Goal: Task Accomplishment & Management: Manage account settings

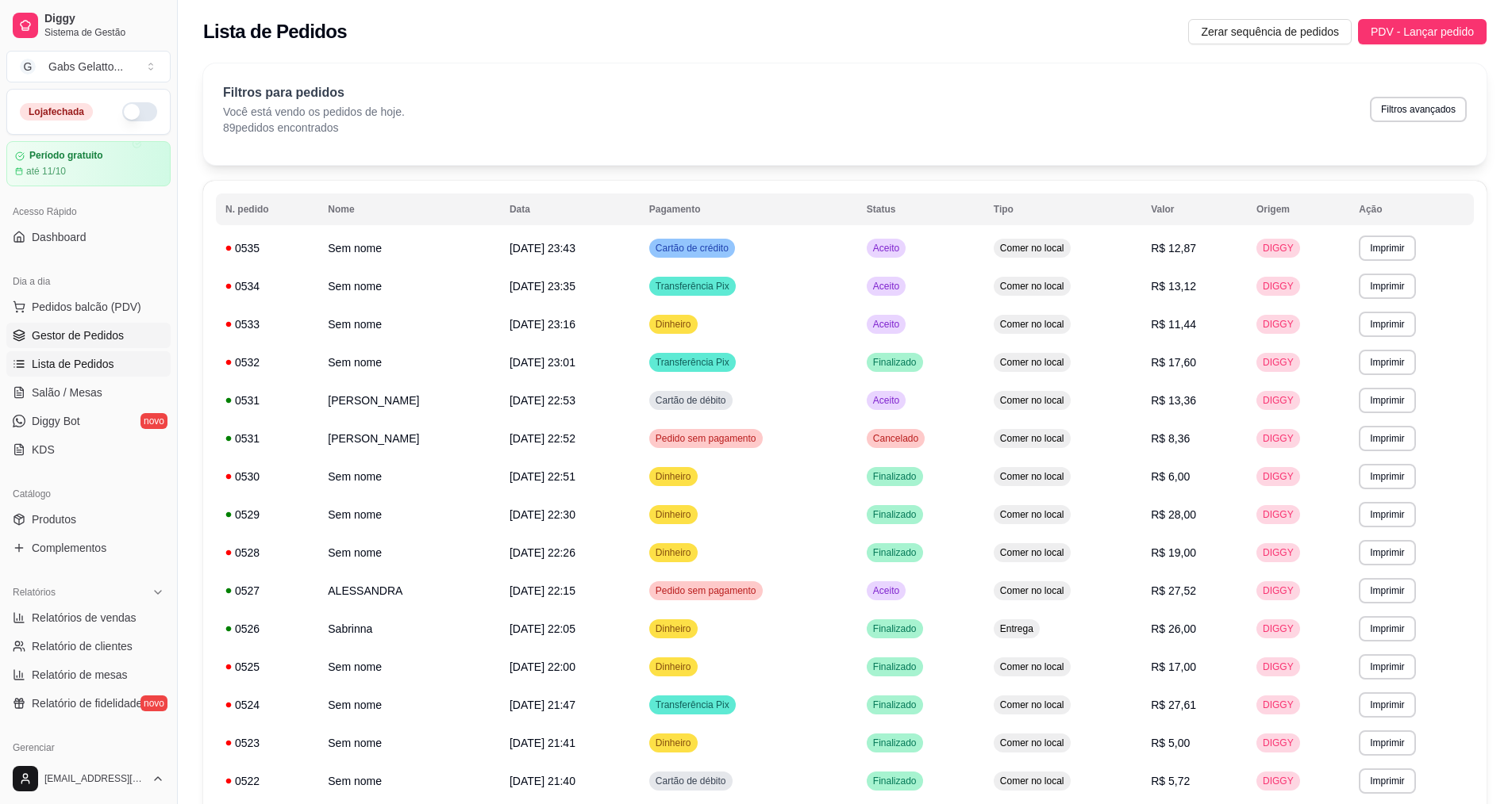
click at [114, 324] on link "Gestor de Pedidos" at bounding box center [89, 336] width 164 height 26
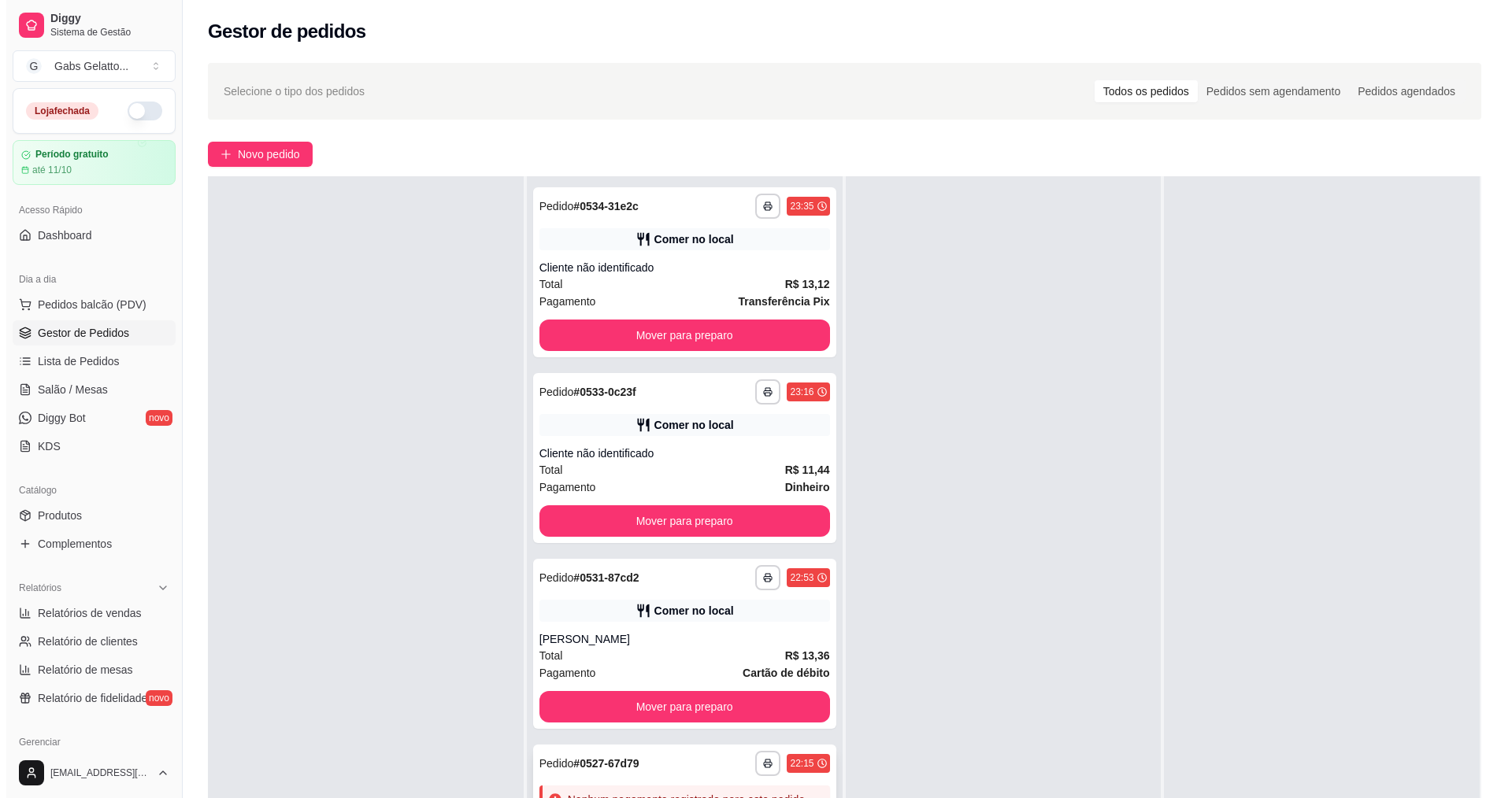
scroll to position [157, 0]
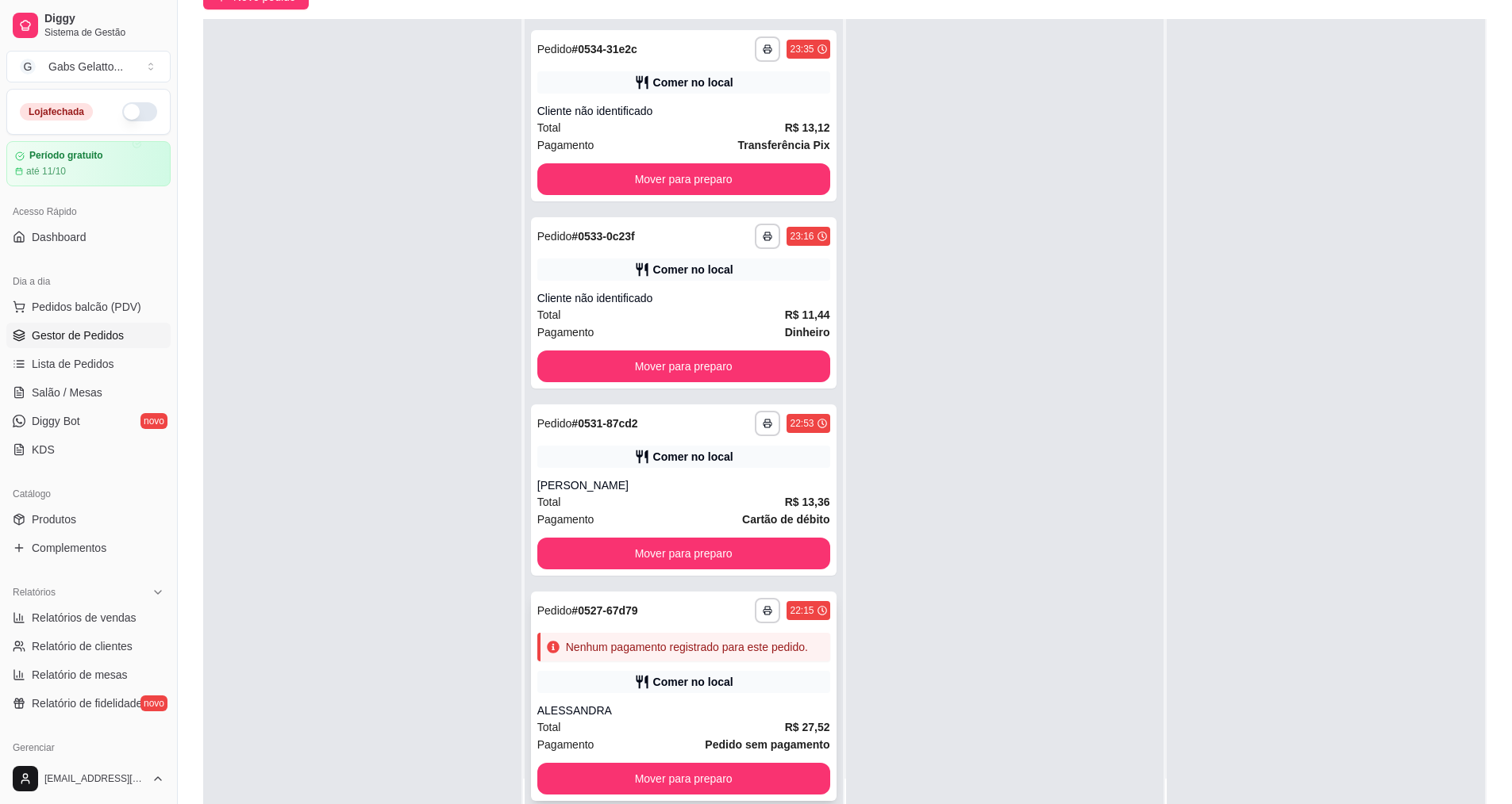
click at [734, 699] on div "**********" at bounding box center [683, 696] width 305 height 209
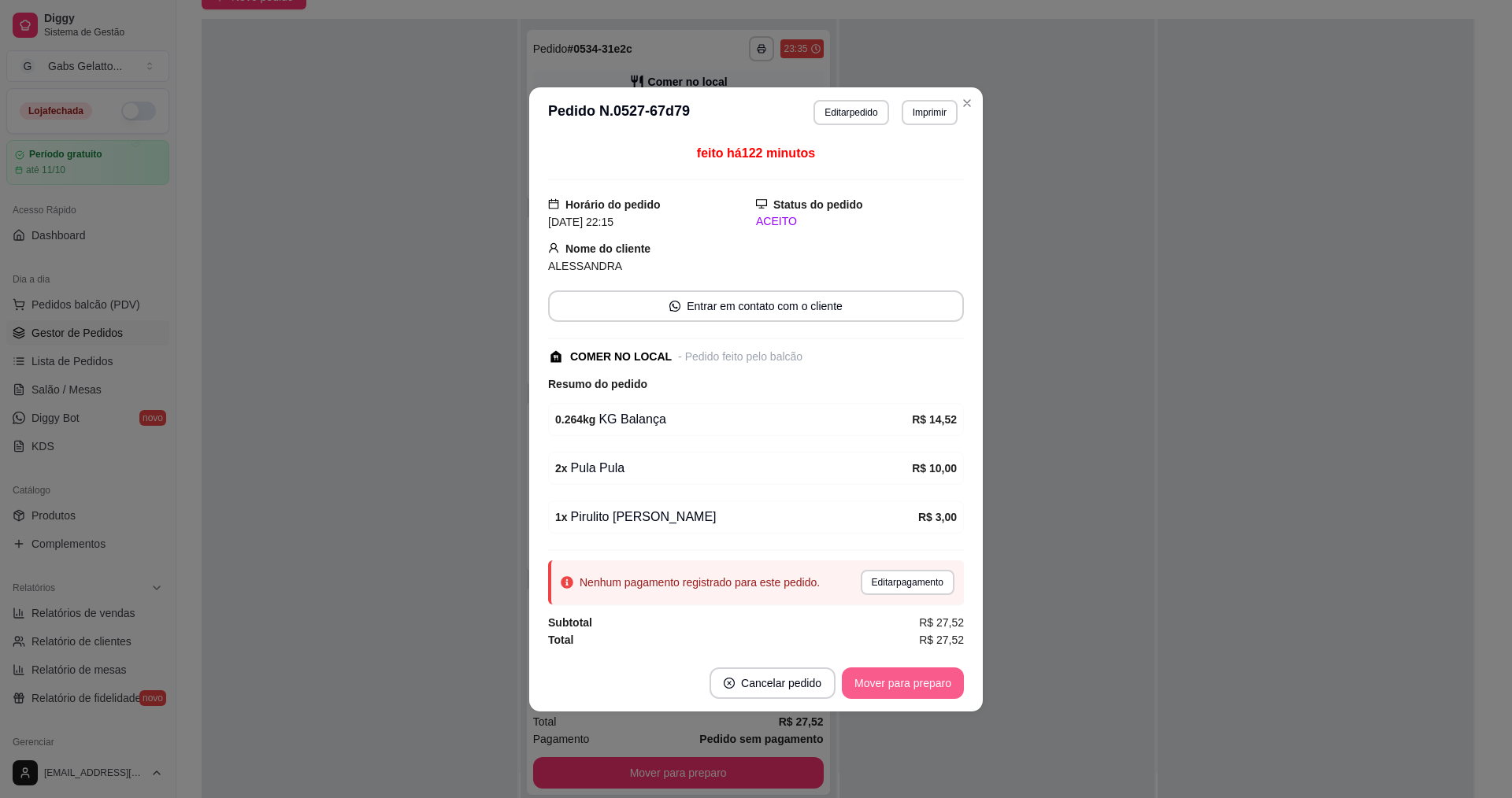
click at [945, 694] on button "Mover para preparo" at bounding box center [903, 683] width 122 height 31
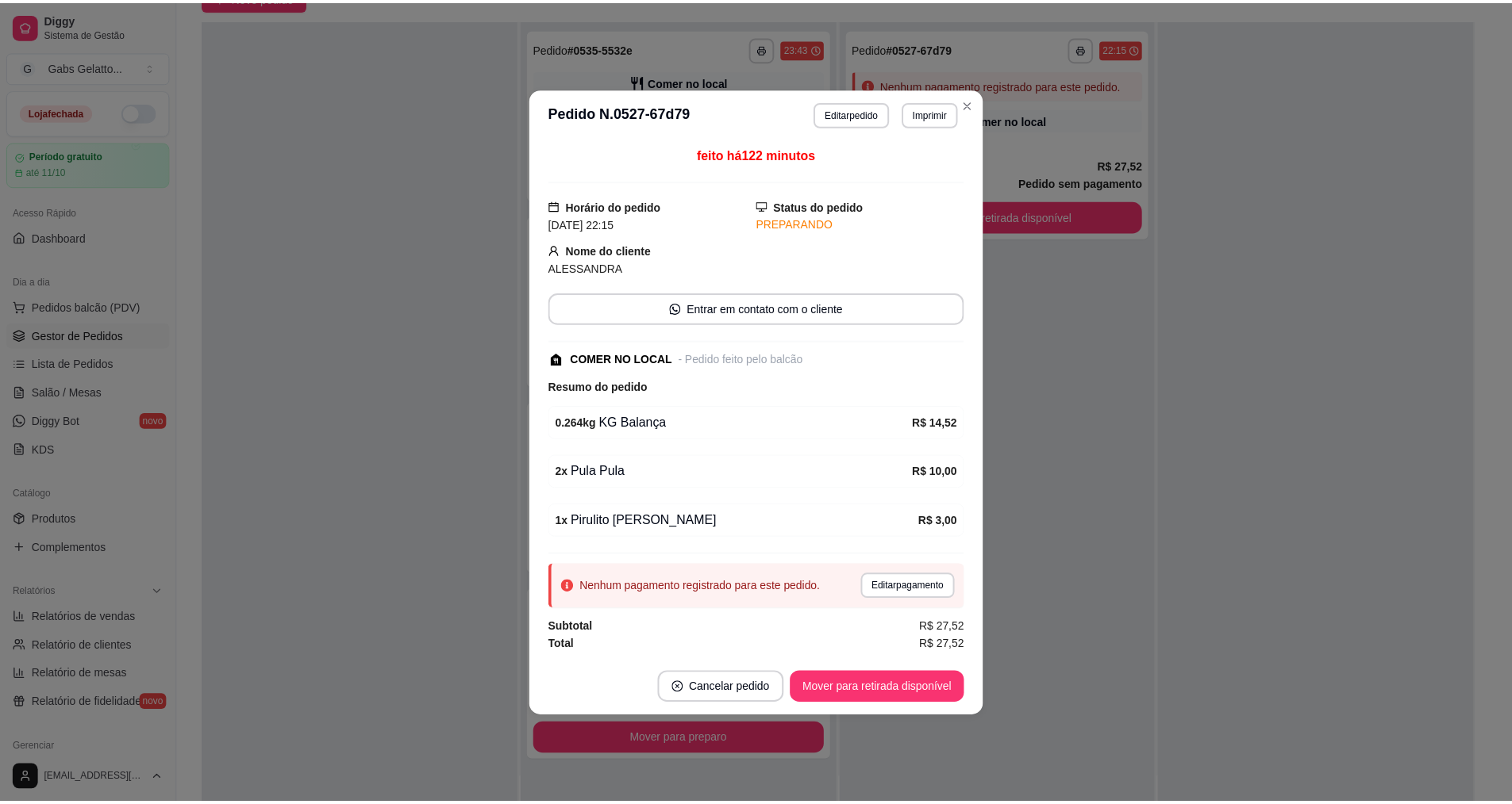
scroll to position [0, 0]
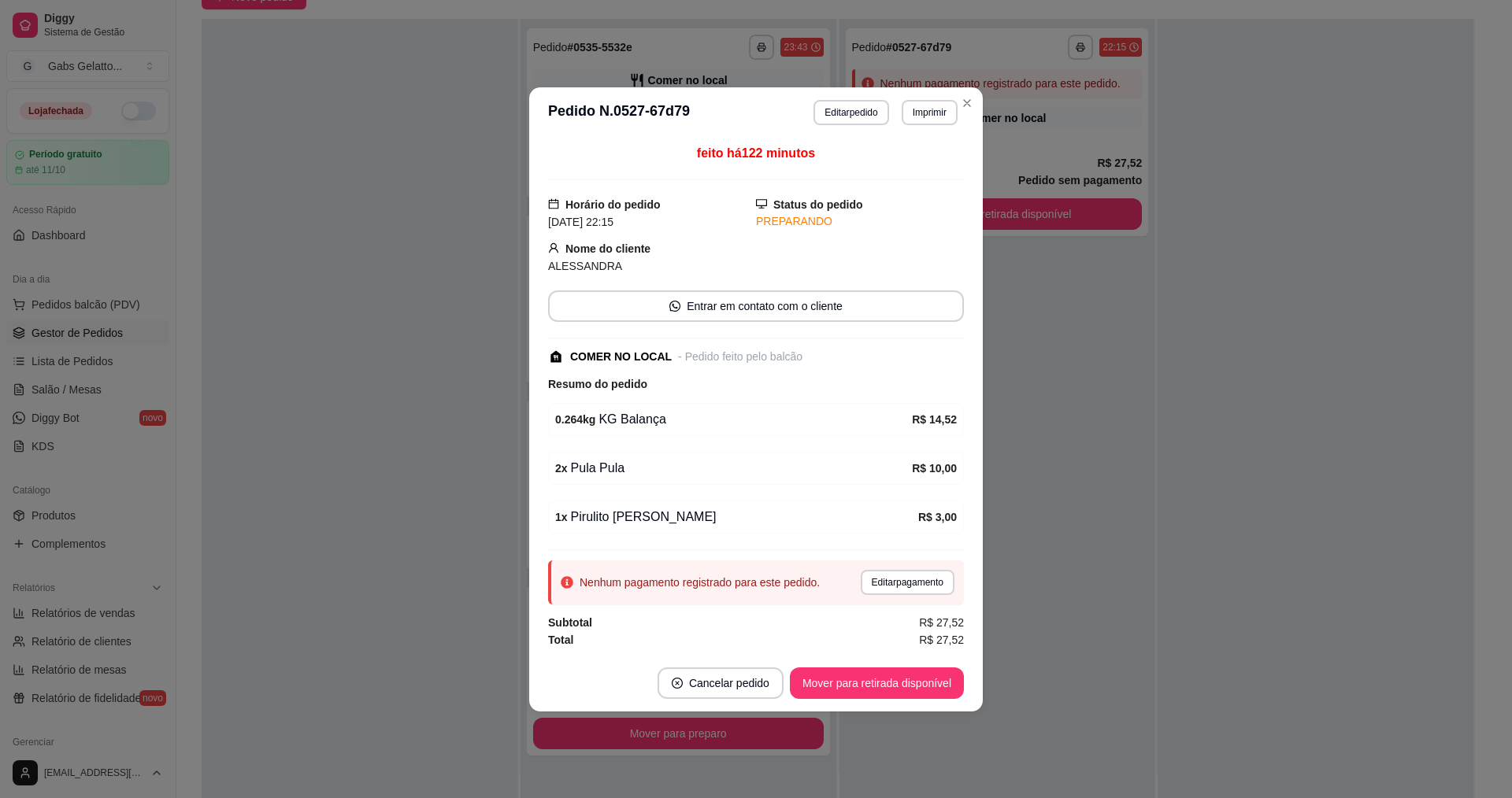
click at [839, 91] on header "**********" at bounding box center [756, 112] width 454 height 50
click at [840, 106] on button "Editar pedido" at bounding box center [851, 113] width 75 height 26
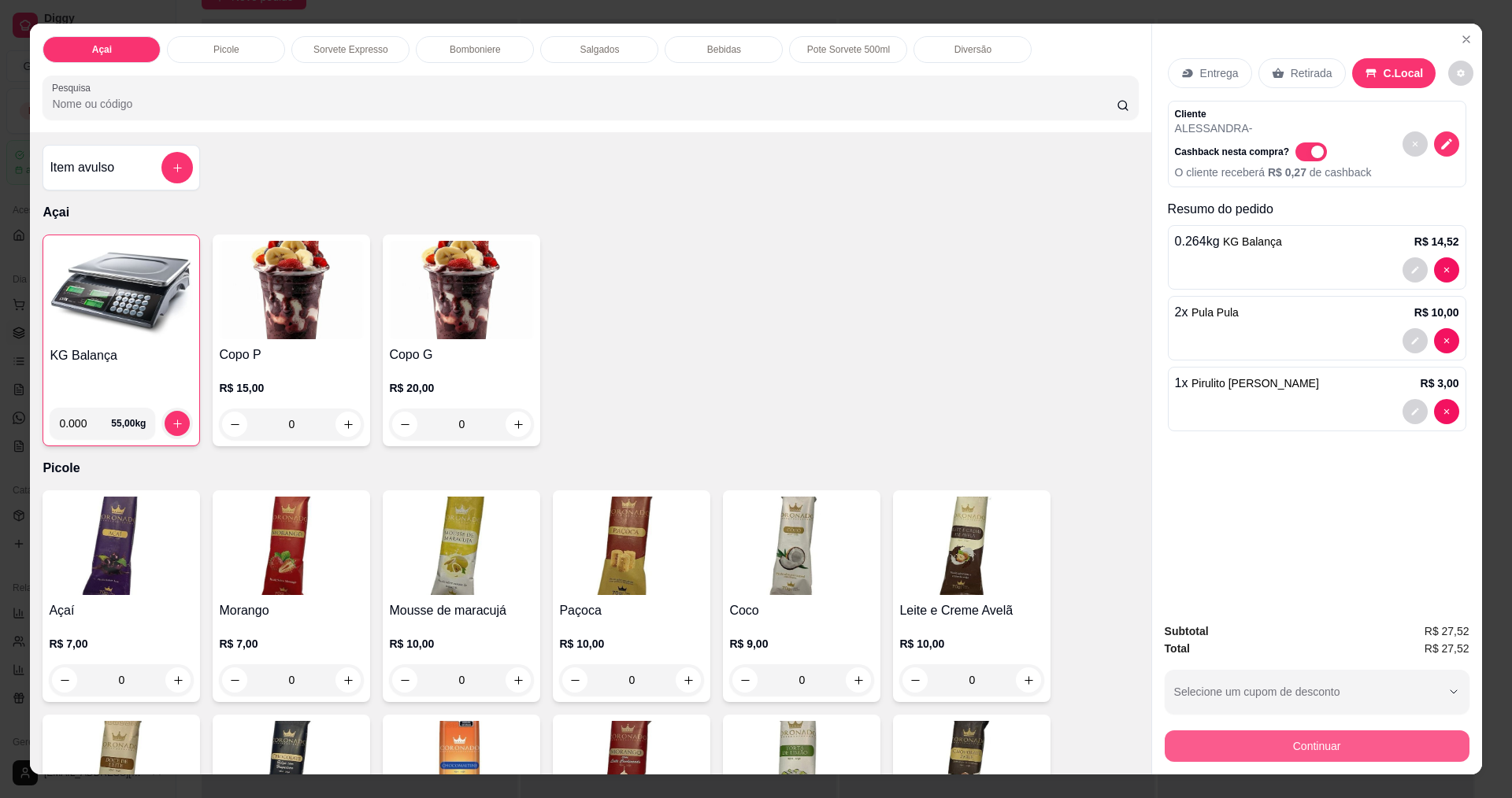
click at [1320, 737] on button "Continuar" at bounding box center [1316, 746] width 304 height 31
click at [1284, 754] on button "Continuar" at bounding box center [1316, 746] width 304 height 31
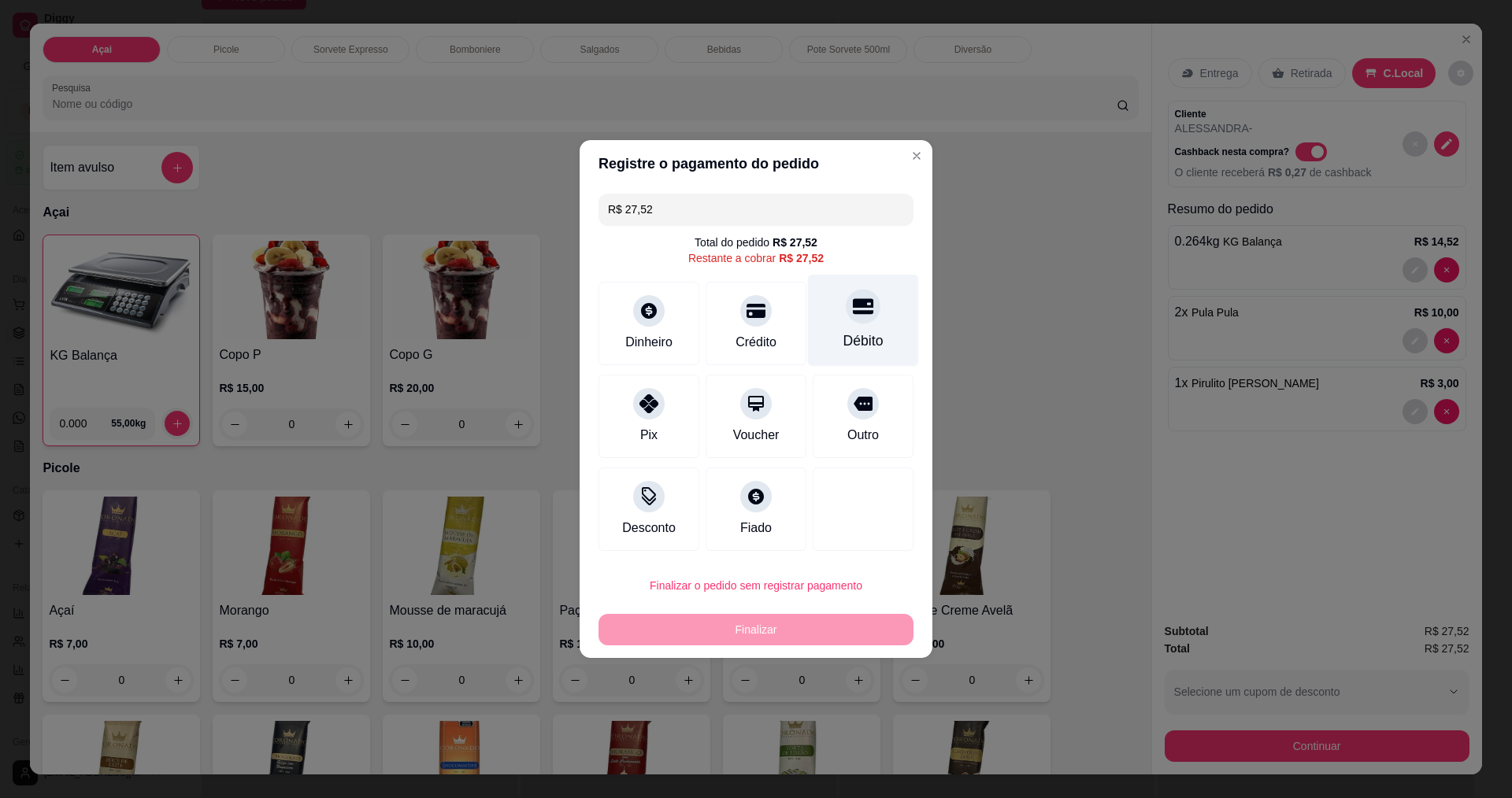
click at [857, 308] on icon at bounding box center [863, 307] width 21 height 21
type input "R$ 0,00"
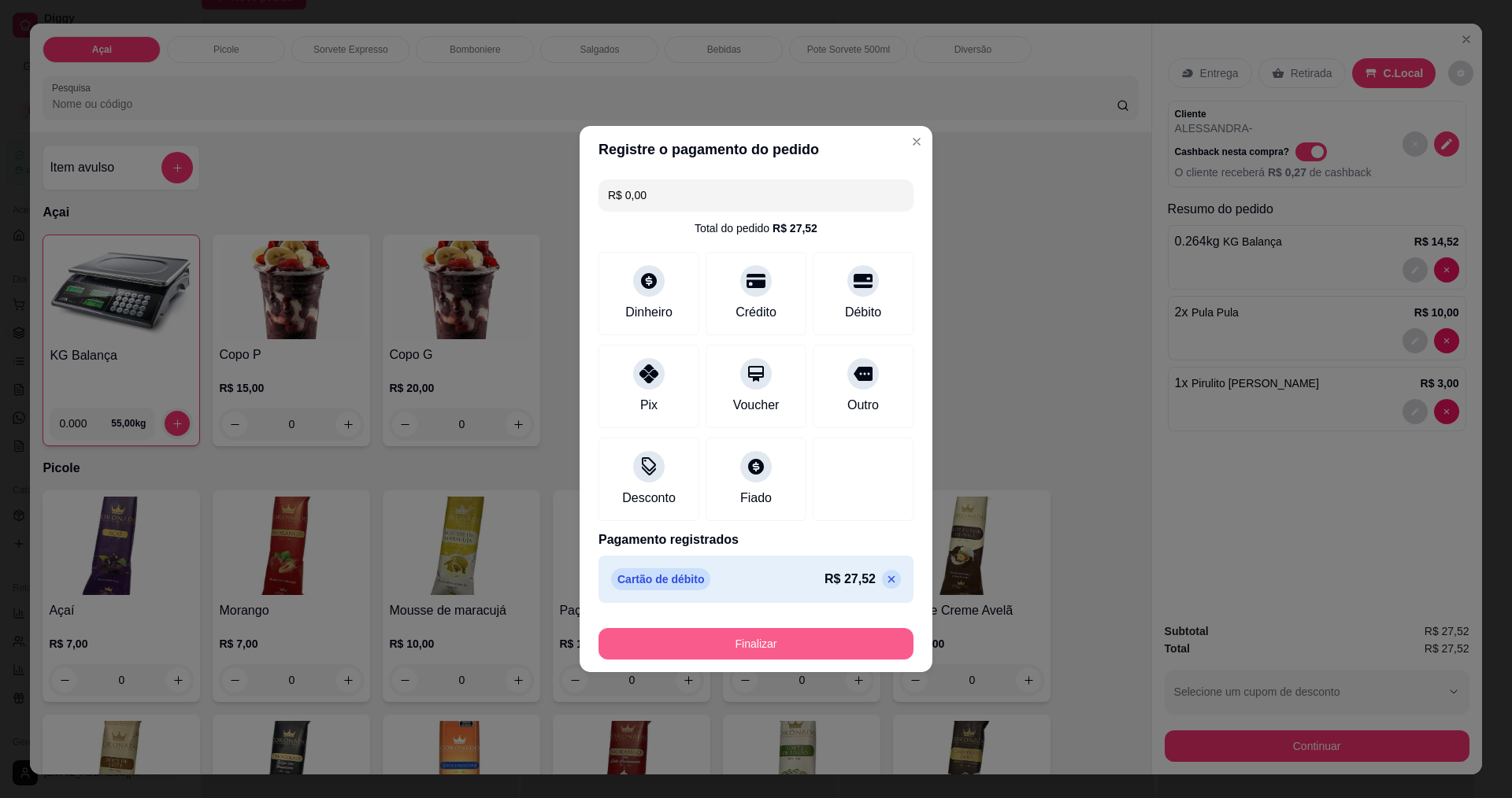
click at [848, 651] on button "Finalizar" at bounding box center [756, 644] width 315 height 31
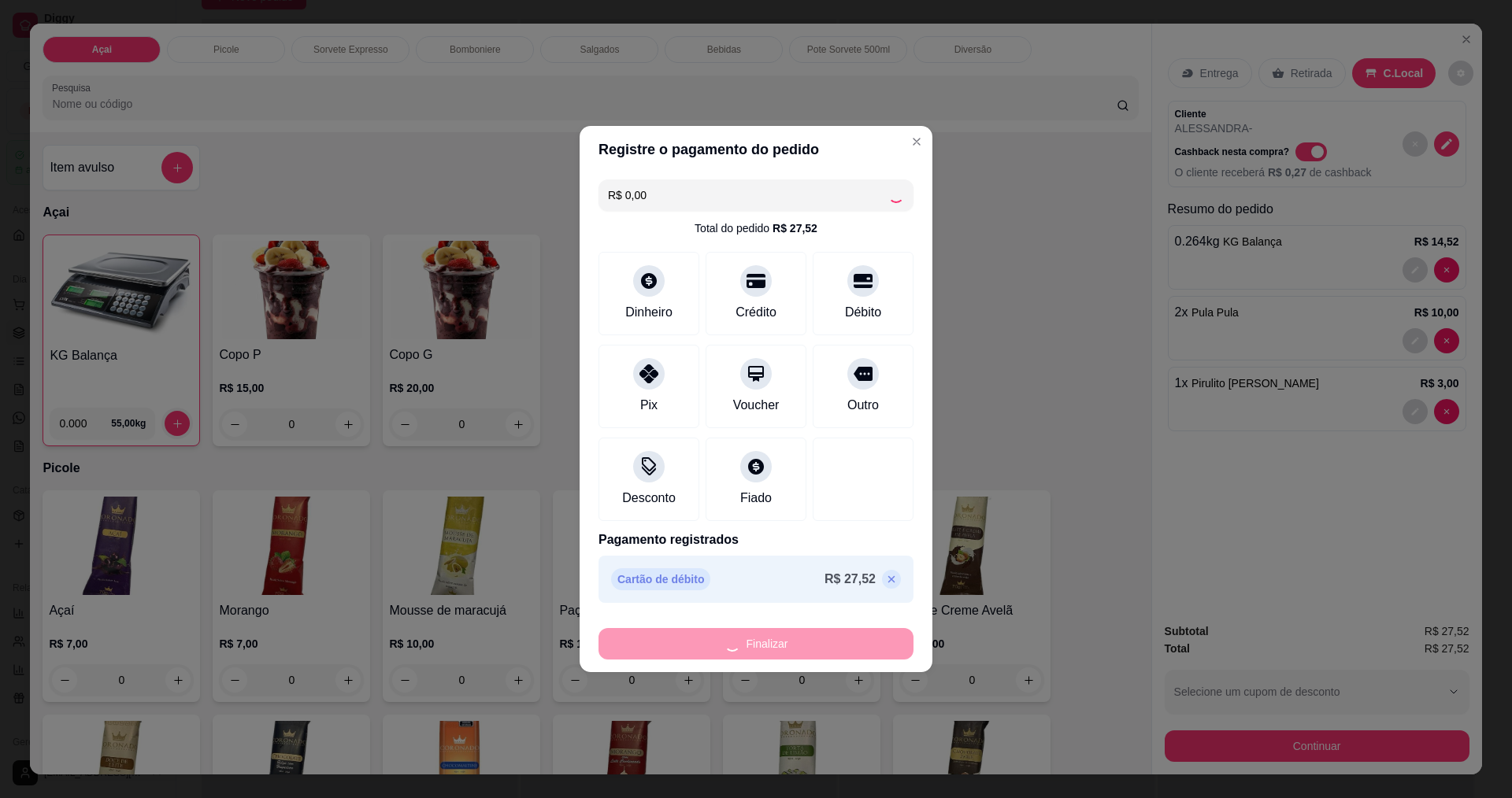
type input "0"
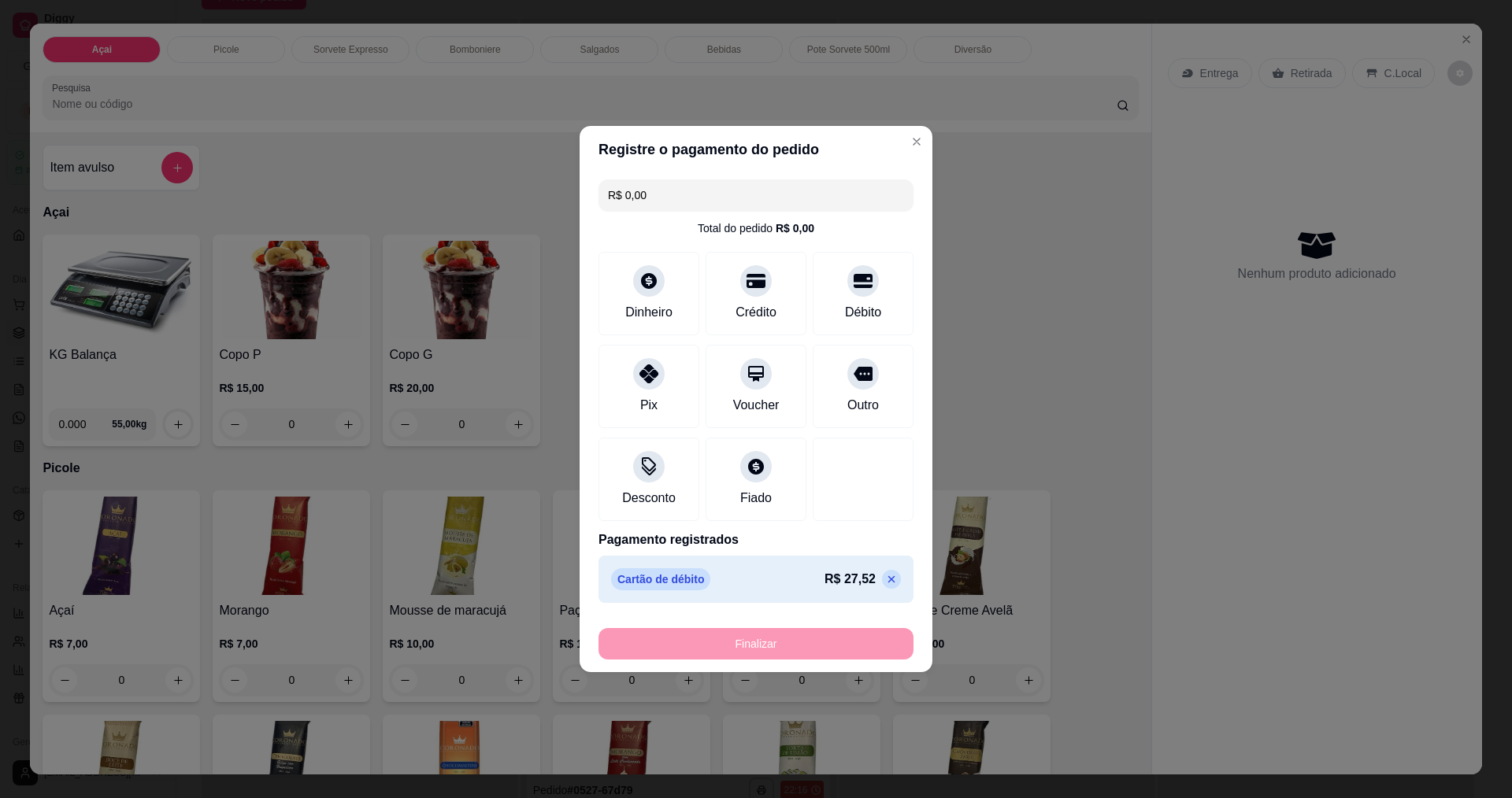
type input "-R$ 27,52"
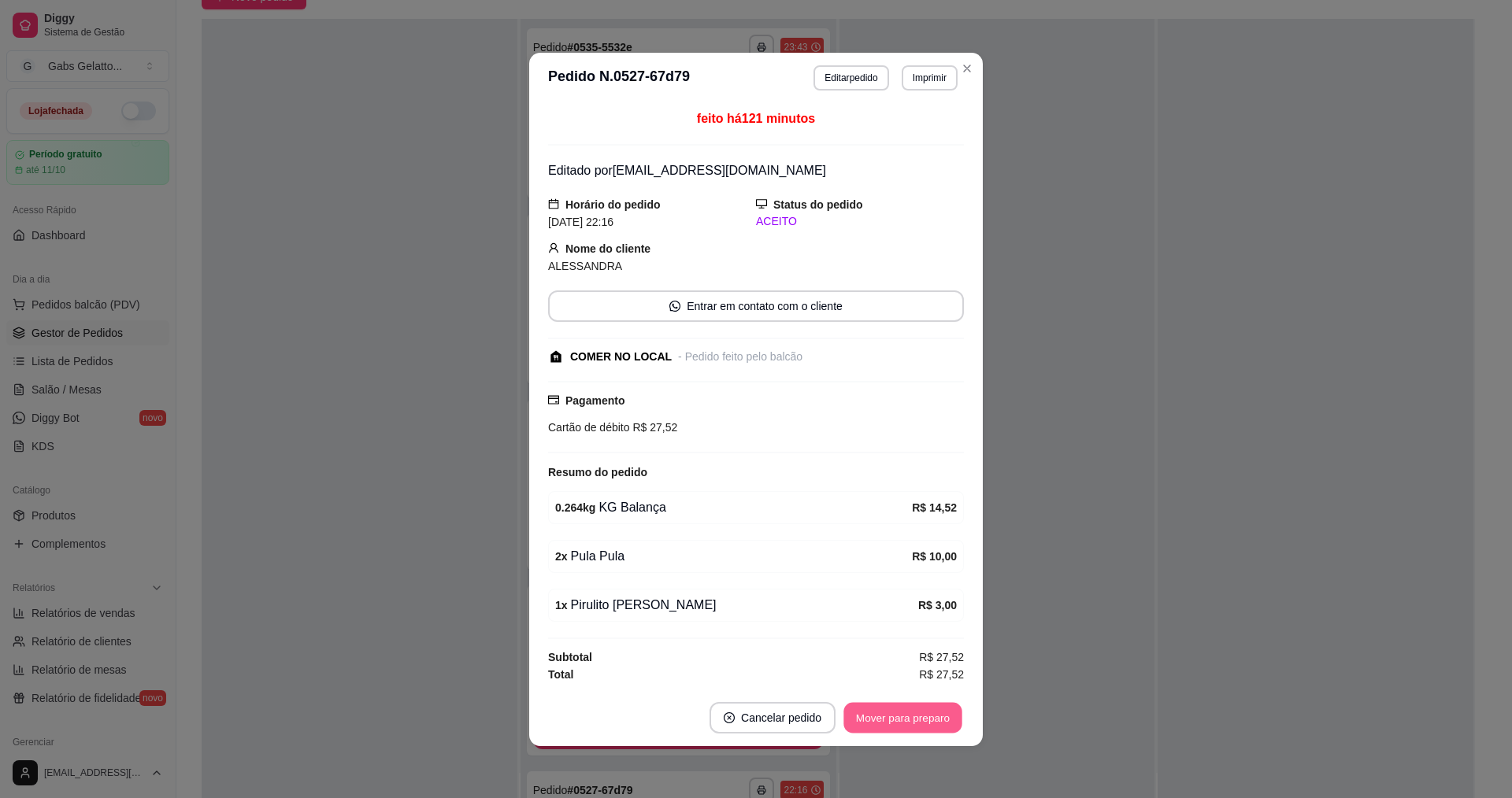
click at [926, 721] on button "Mover para preparo" at bounding box center [903, 717] width 118 height 30
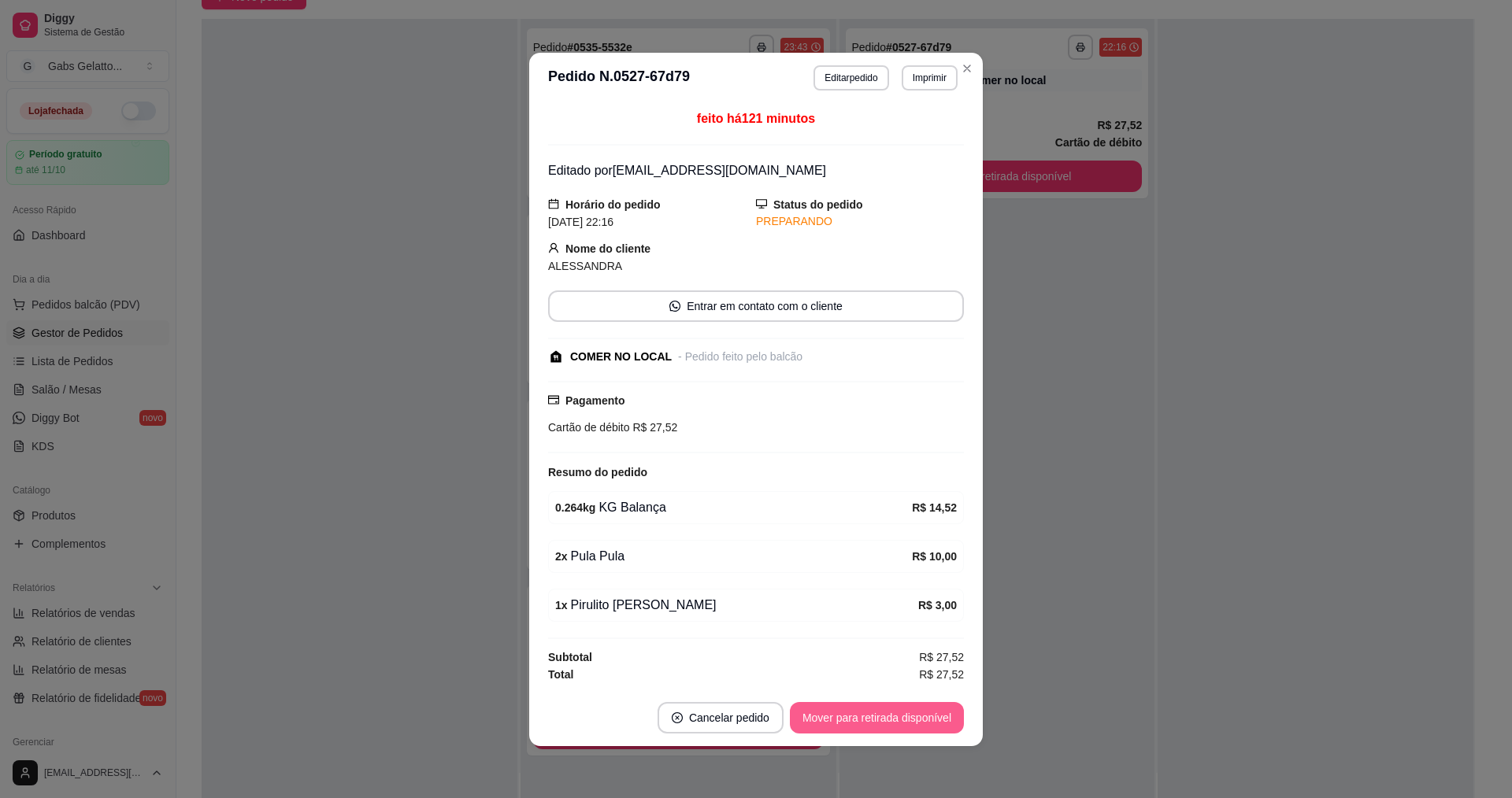
click at [879, 723] on button "Mover para retirada disponível" at bounding box center [877, 717] width 174 height 31
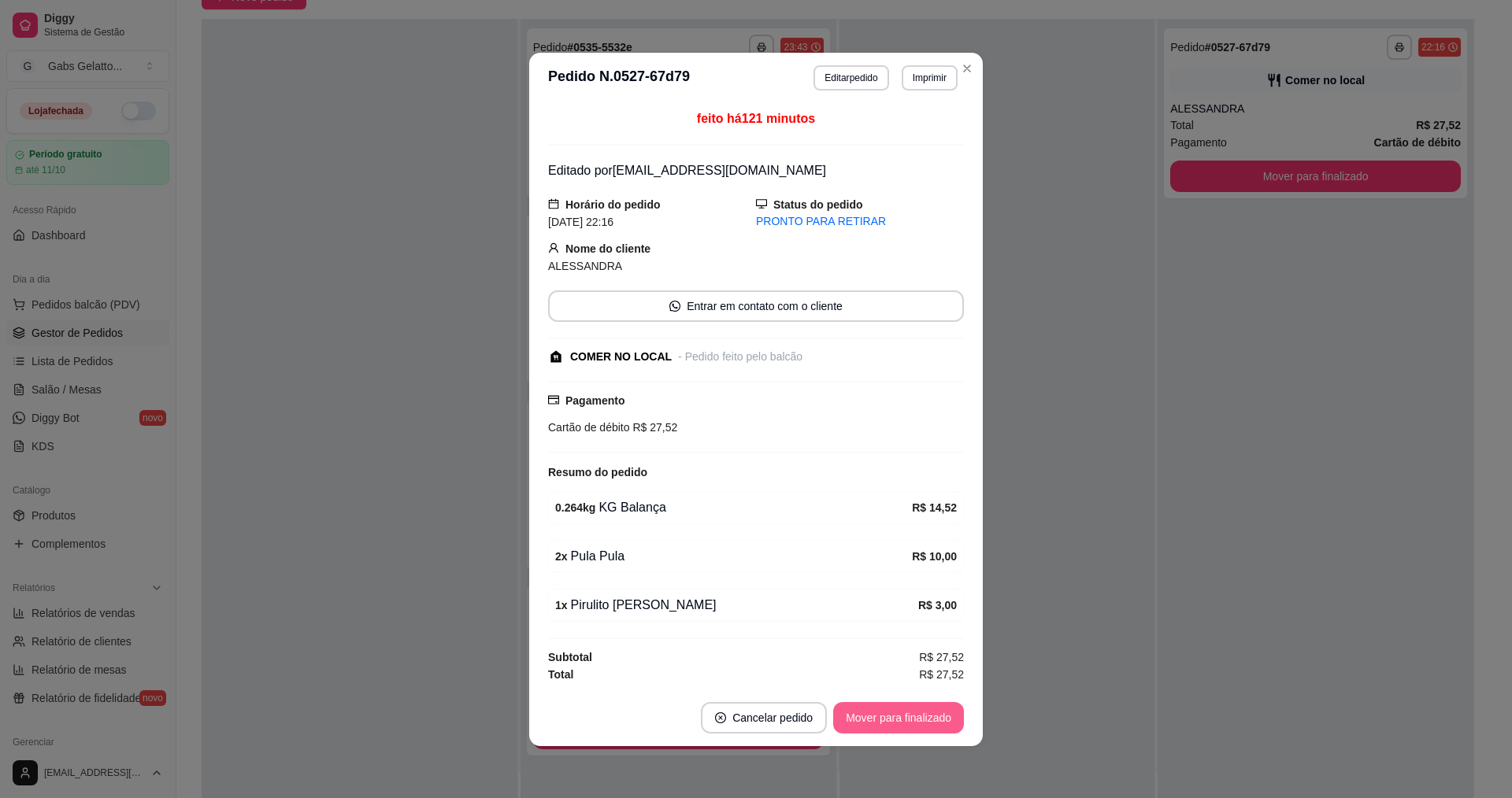
click at [880, 722] on button "Mover para finalizado" at bounding box center [899, 717] width 131 height 31
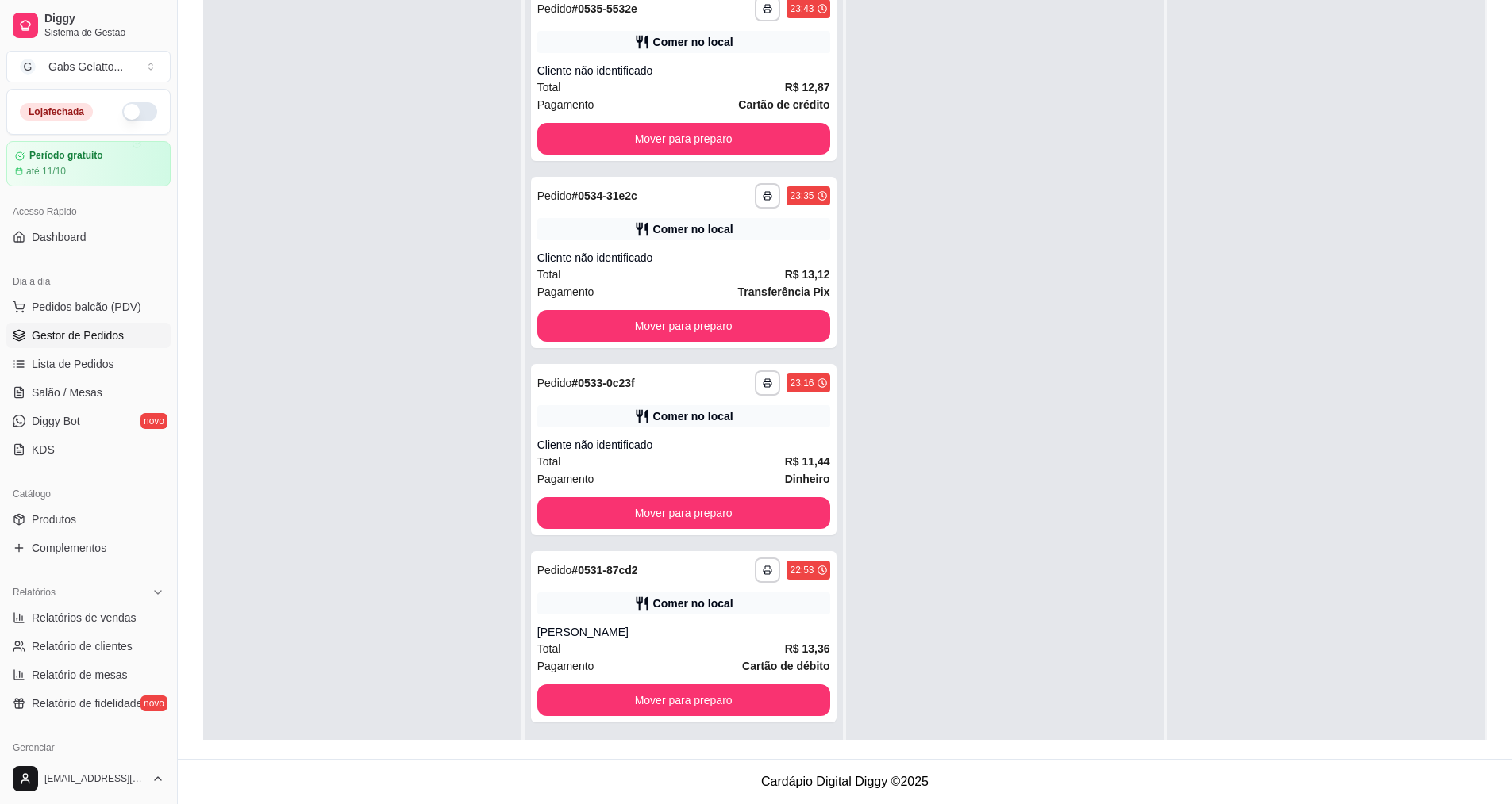
scroll to position [44, 0]
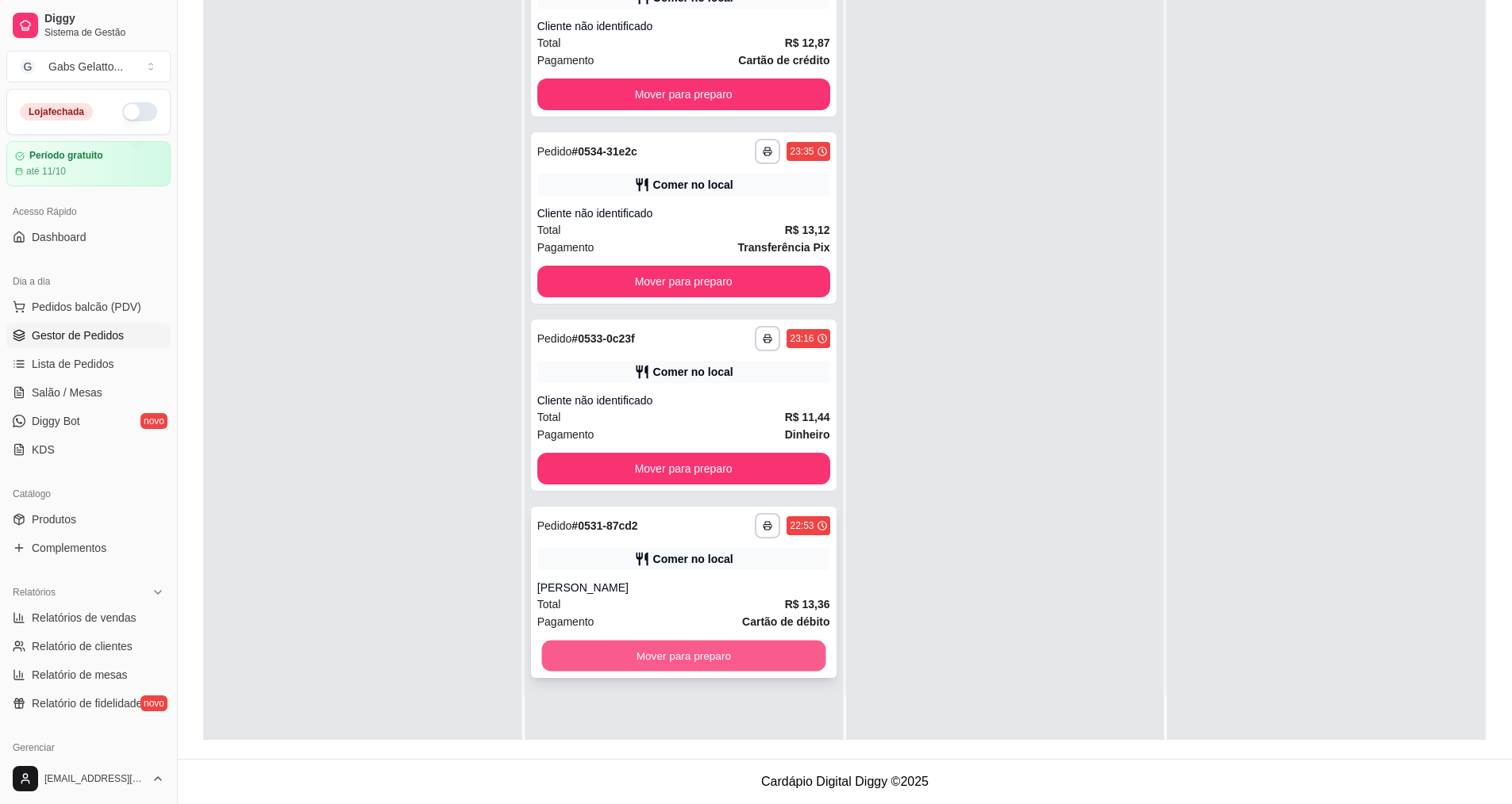
click at [774, 649] on button "Mover para preparo" at bounding box center [683, 656] width 284 height 31
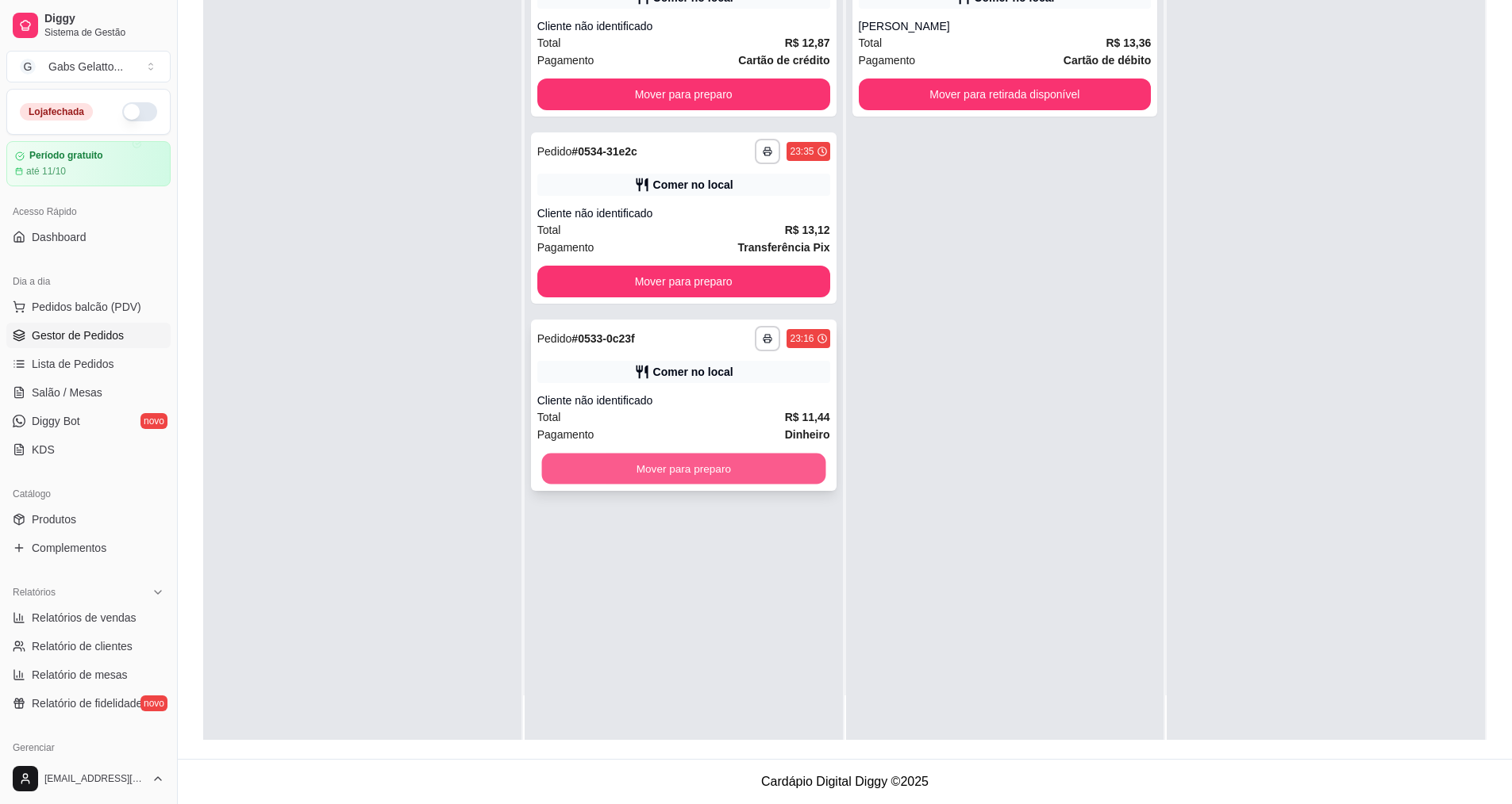
click at [757, 464] on button "Mover para preparo" at bounding box center [683, 469] width 284 height 31
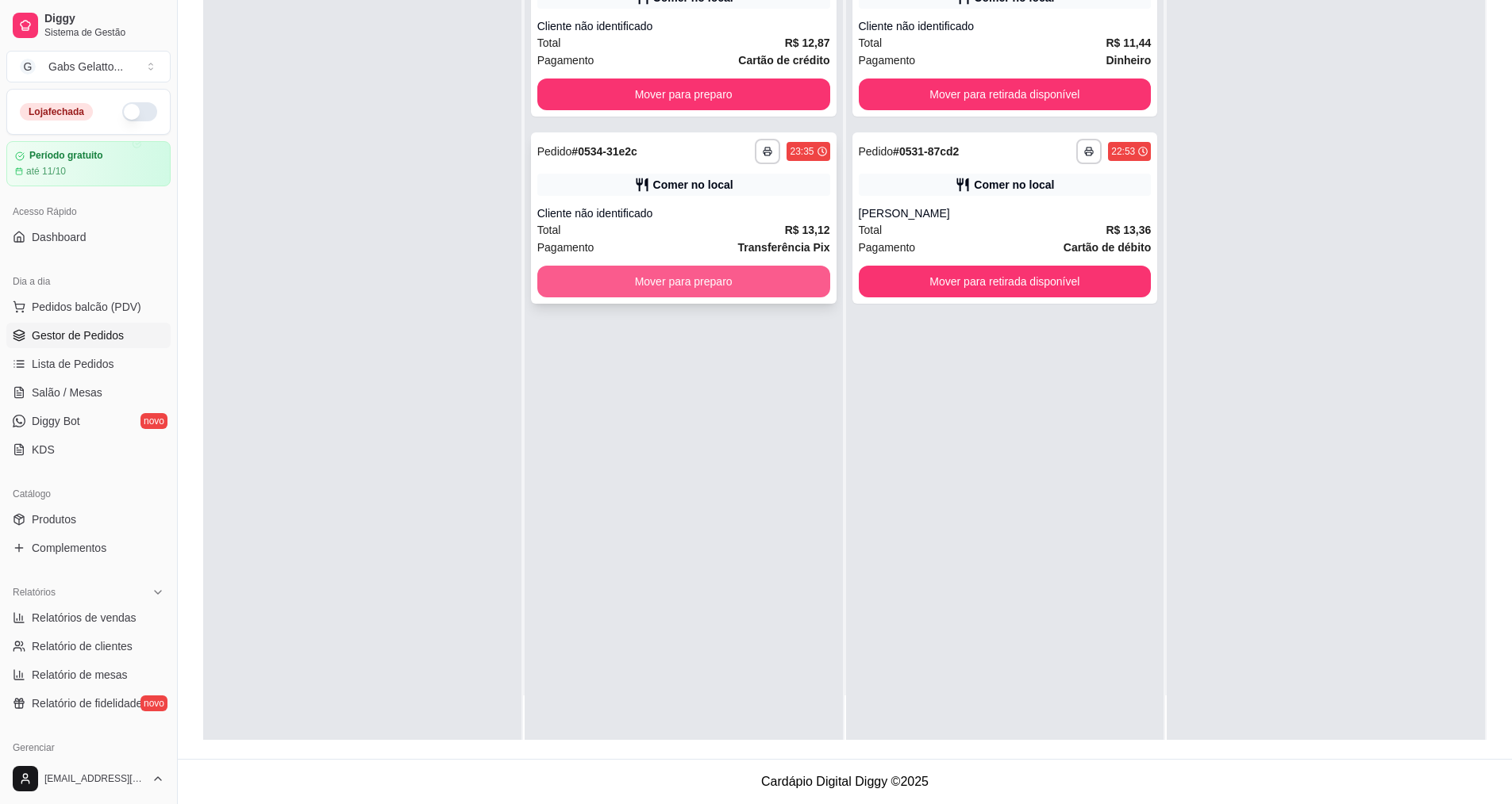
click at [754, 282] on button "Mover para preparo" at bounding box center [684, 281] width 293 height 31
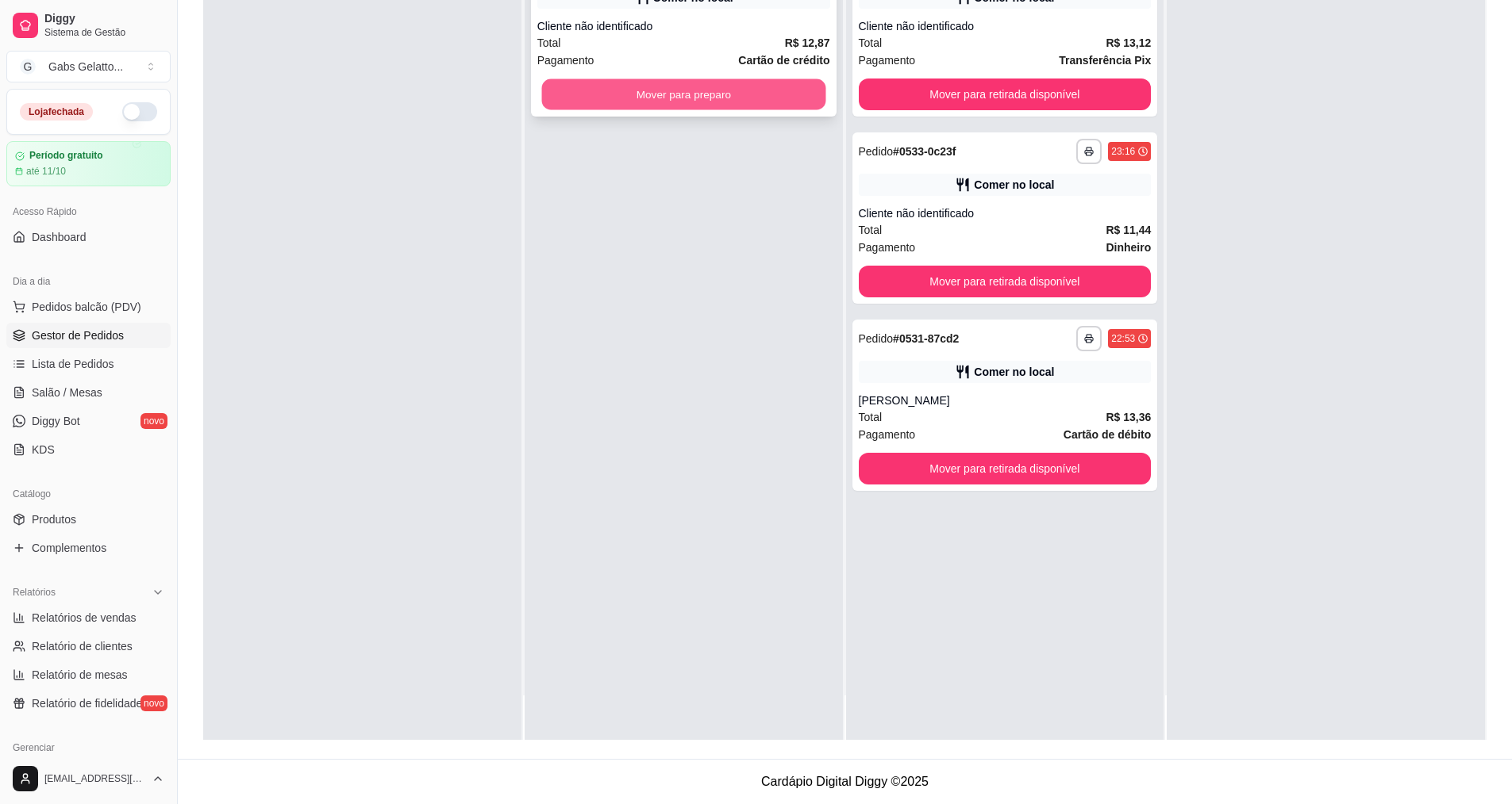
click at [758, 89] on button "Mover para preparo" at bounding box center [683, 95] width 284 height 31
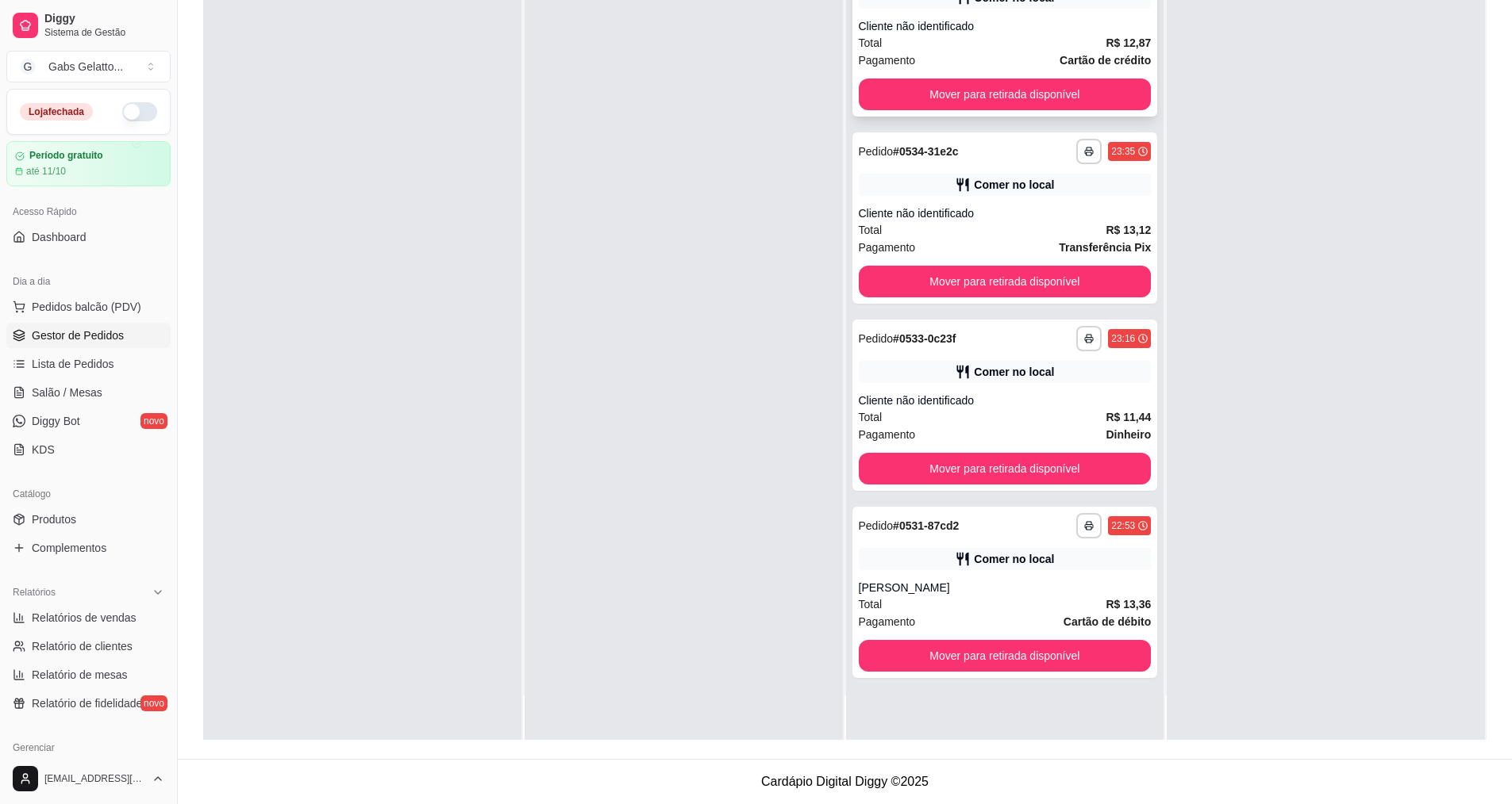
click at [972, 77] on div "**********" at bounding box center [1005, 31] width 305 height 171
click at [1039, 248] on div "**********" at bounding box center [1005, 337] width 318 height 804
drag, startPoint x: 1040, startPoint y: 249, endPoint x: 1089, endPoint y: 256, distance: 49.5
click at [1089, 256] on div "**********" at bounding box center [1005, 218] width 305 height 171
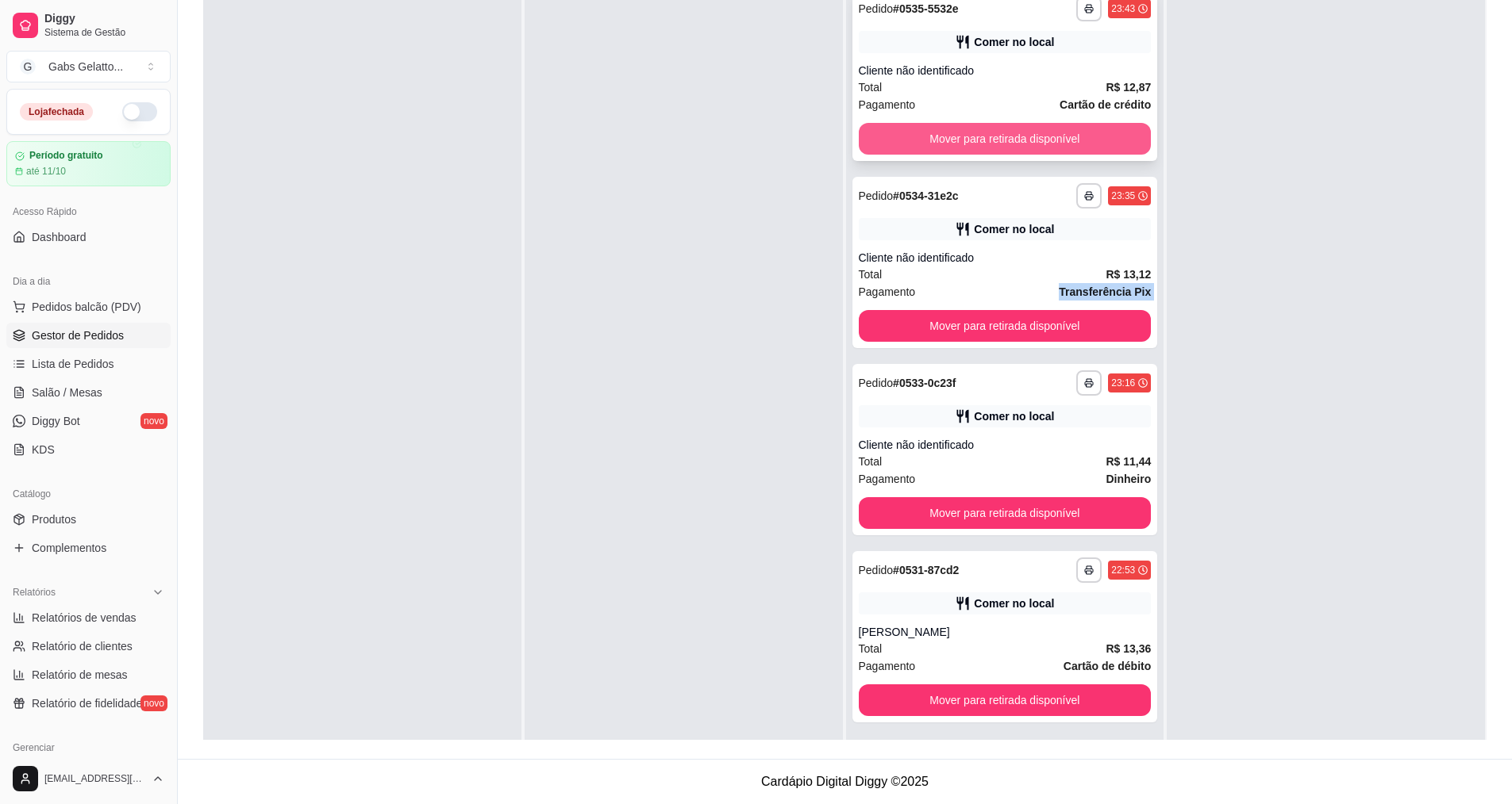
click at [1067, 142] on button "Mover para retirada disponível" at bounding box center [1006, 138] width 293 height 31
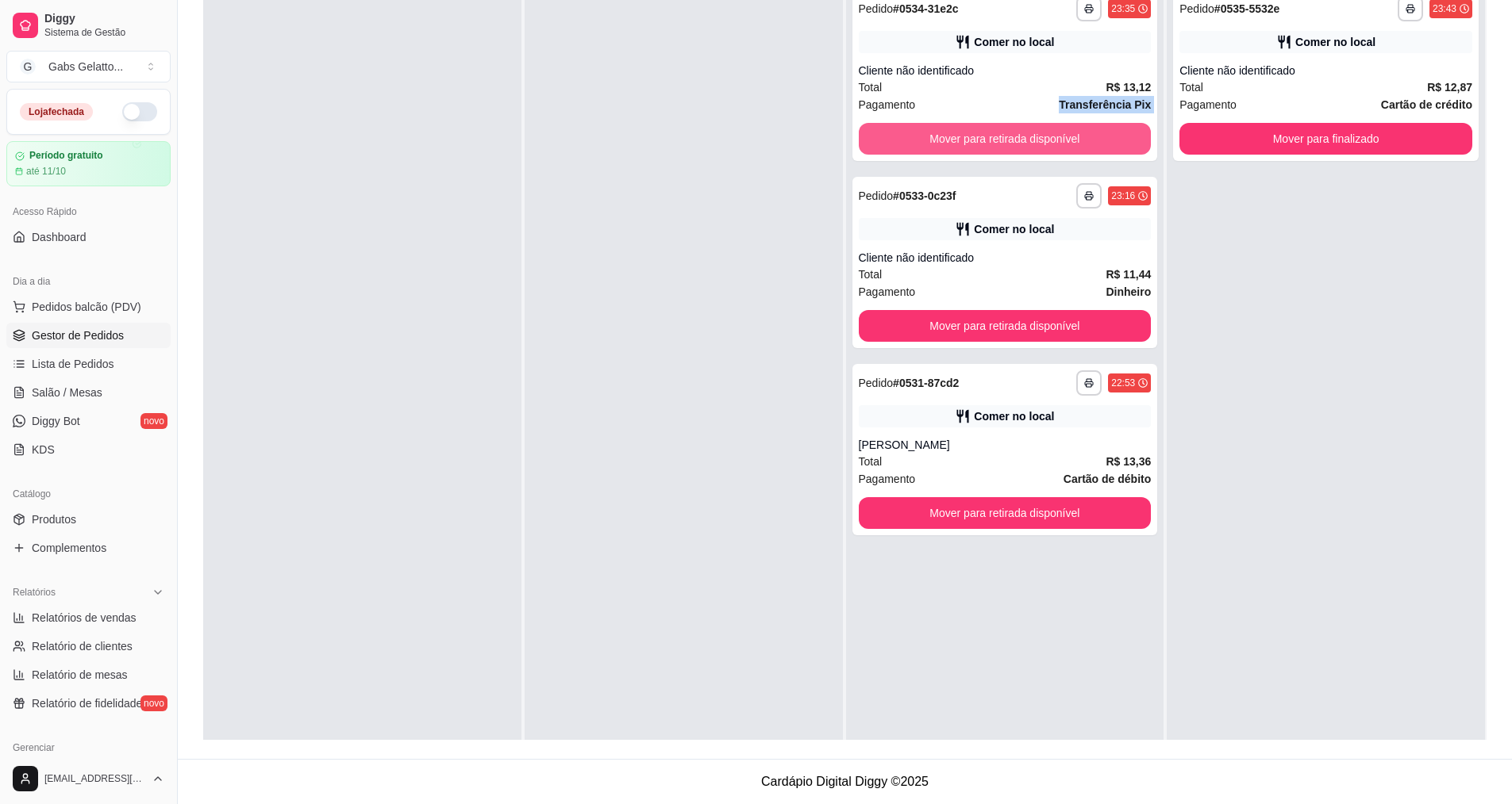
click at [1067, 142] on button "Mover para retirada disponível" at bounding box center [1006, 138] width 293 height 31
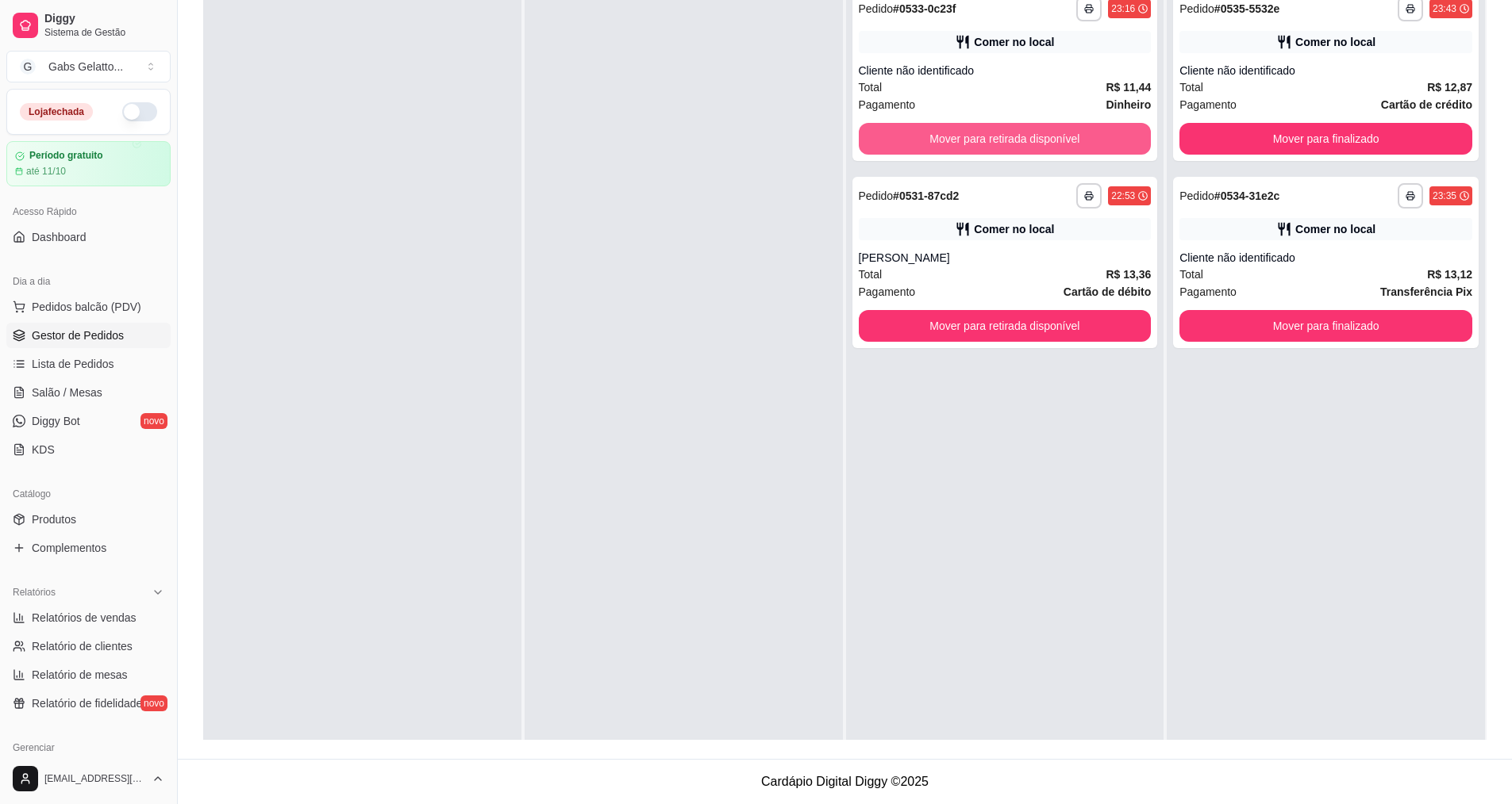
click at [1067, 142] on button "Mover para retirada disponível" at bounding box center [1006, 138] width 293 height 31
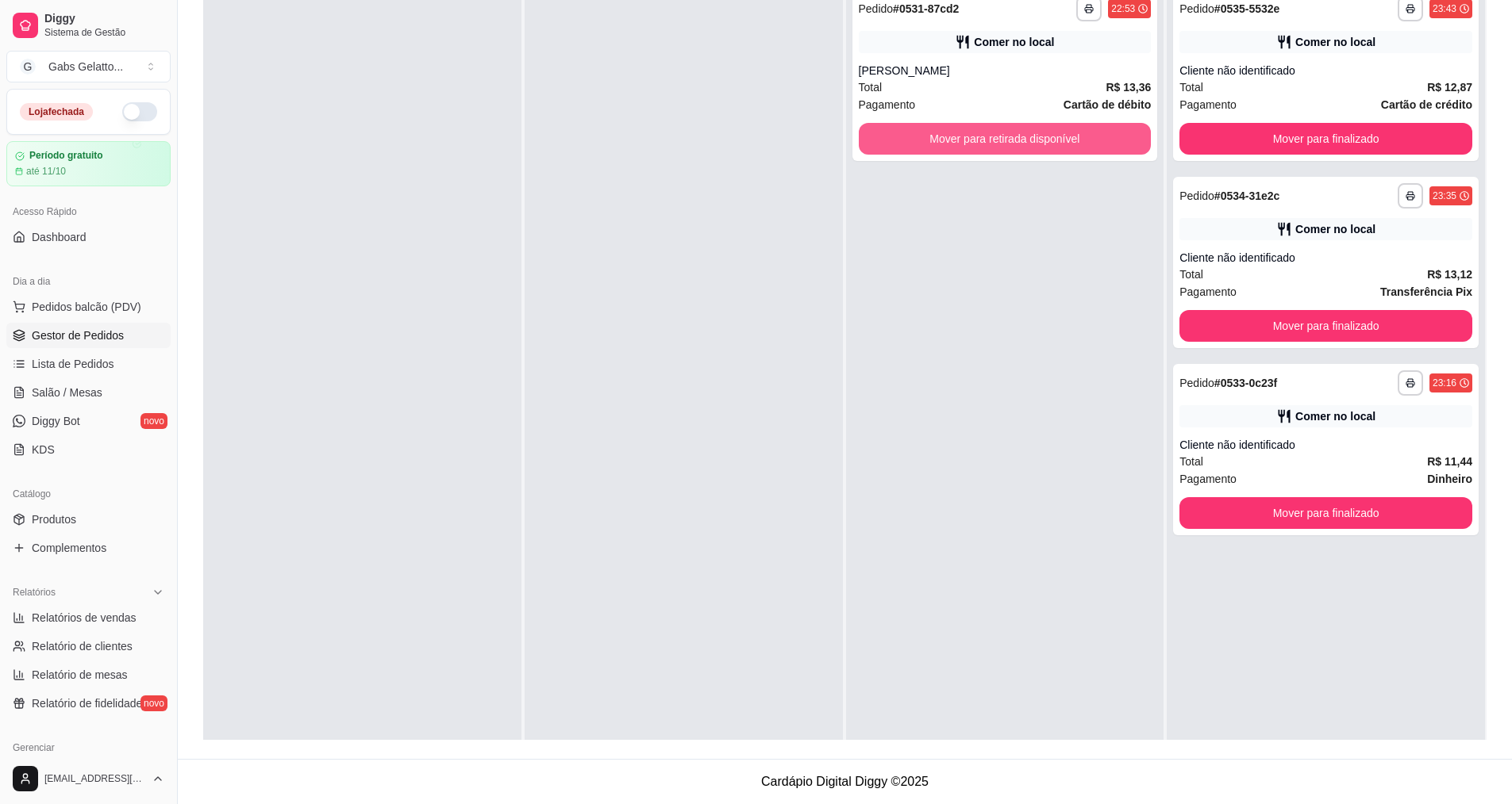
click at [1067, 142] on button "Mover para retirada disponível" at bounding box center [1006, 138] width 293 height 31
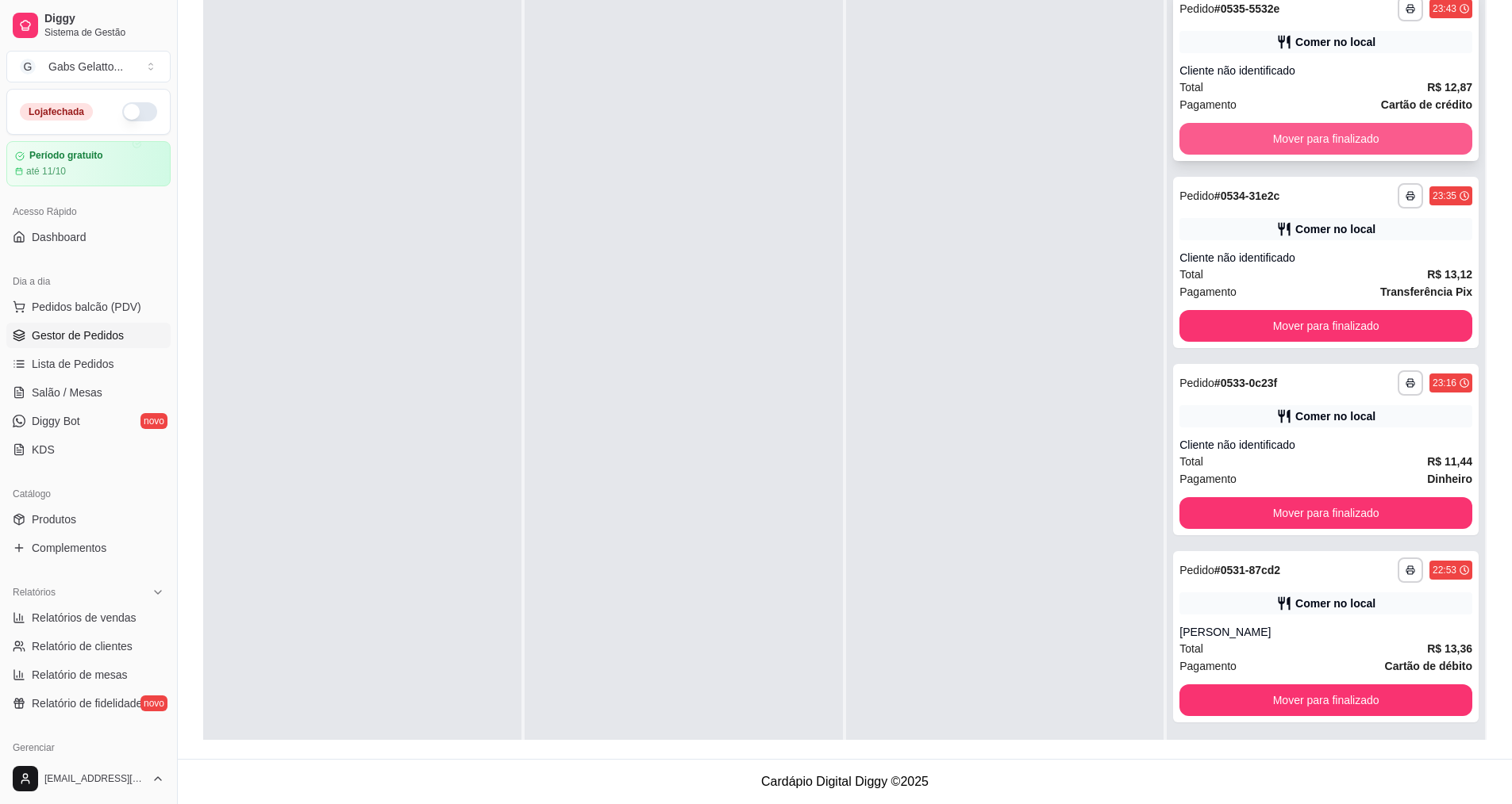
click at [1314, 140] on button "Mover para finalizado" at bounding box center [1326, 138] width 293 height 31
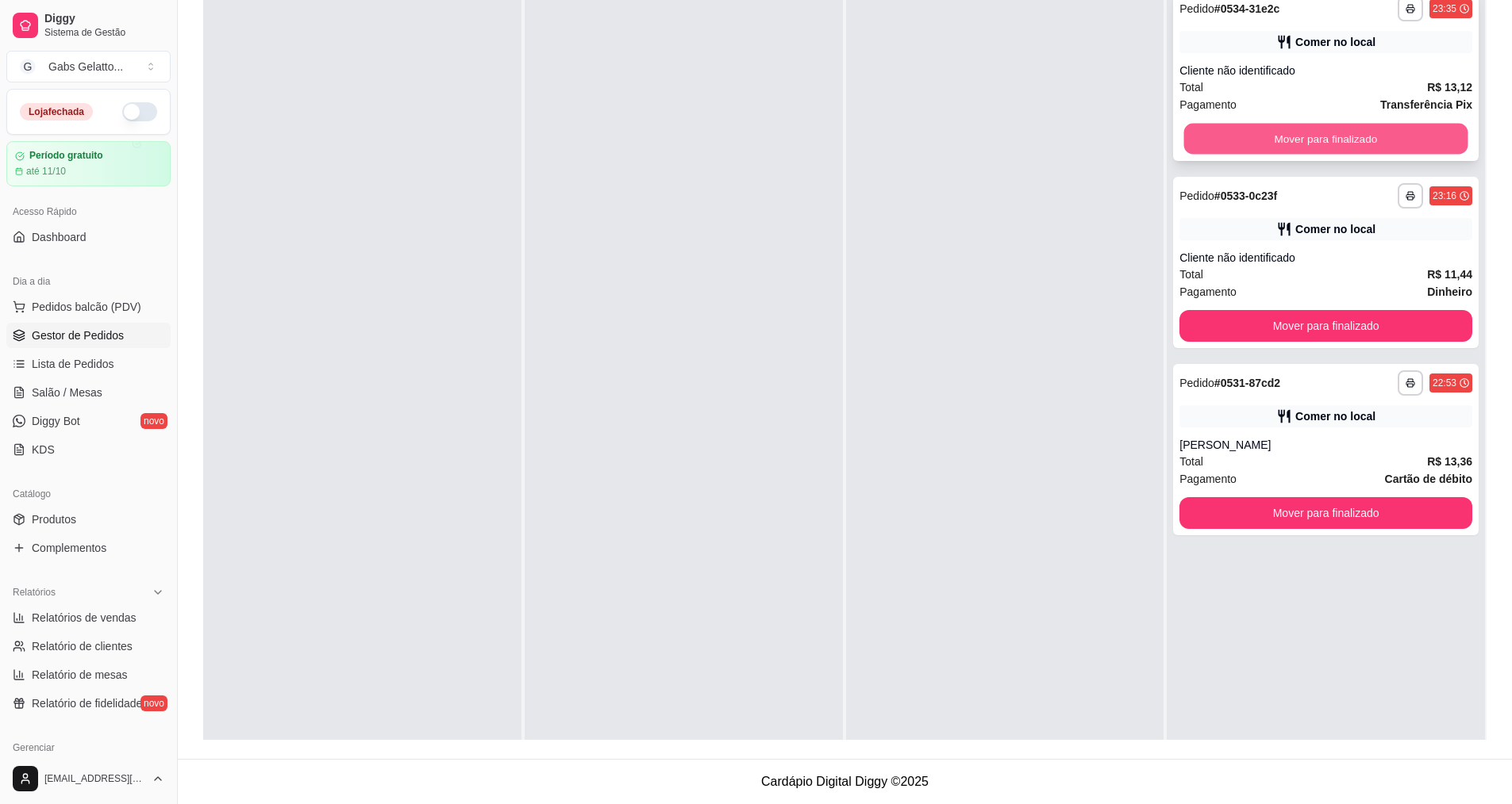
click at [1324, 141] on button "Mover para finalizado" at bounding box center [1326, 139] width 284 height 31
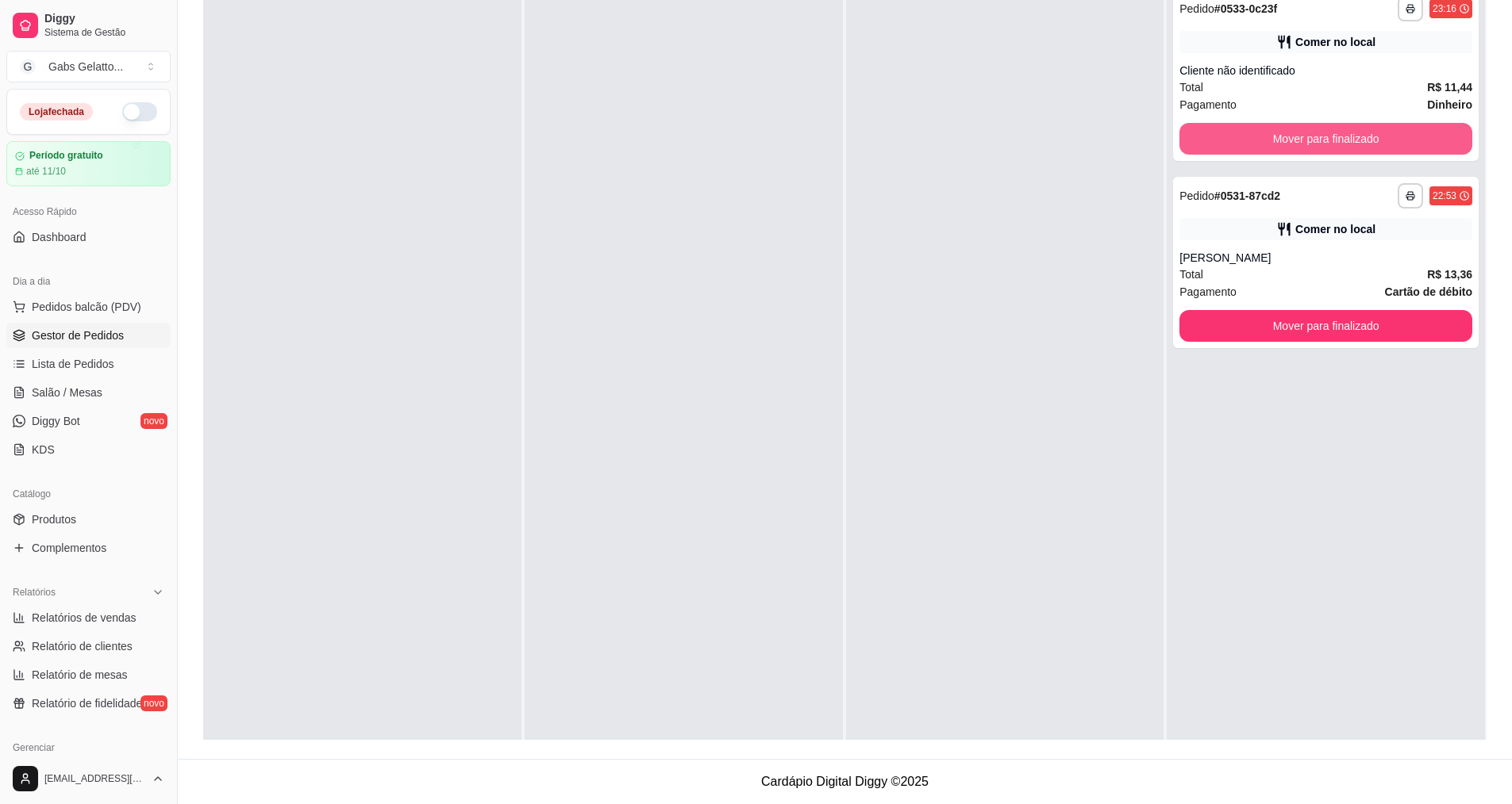
click at [1324, 141] on button "Mover para finalizado" at bounding box center [1326, 138] width 293 height 31
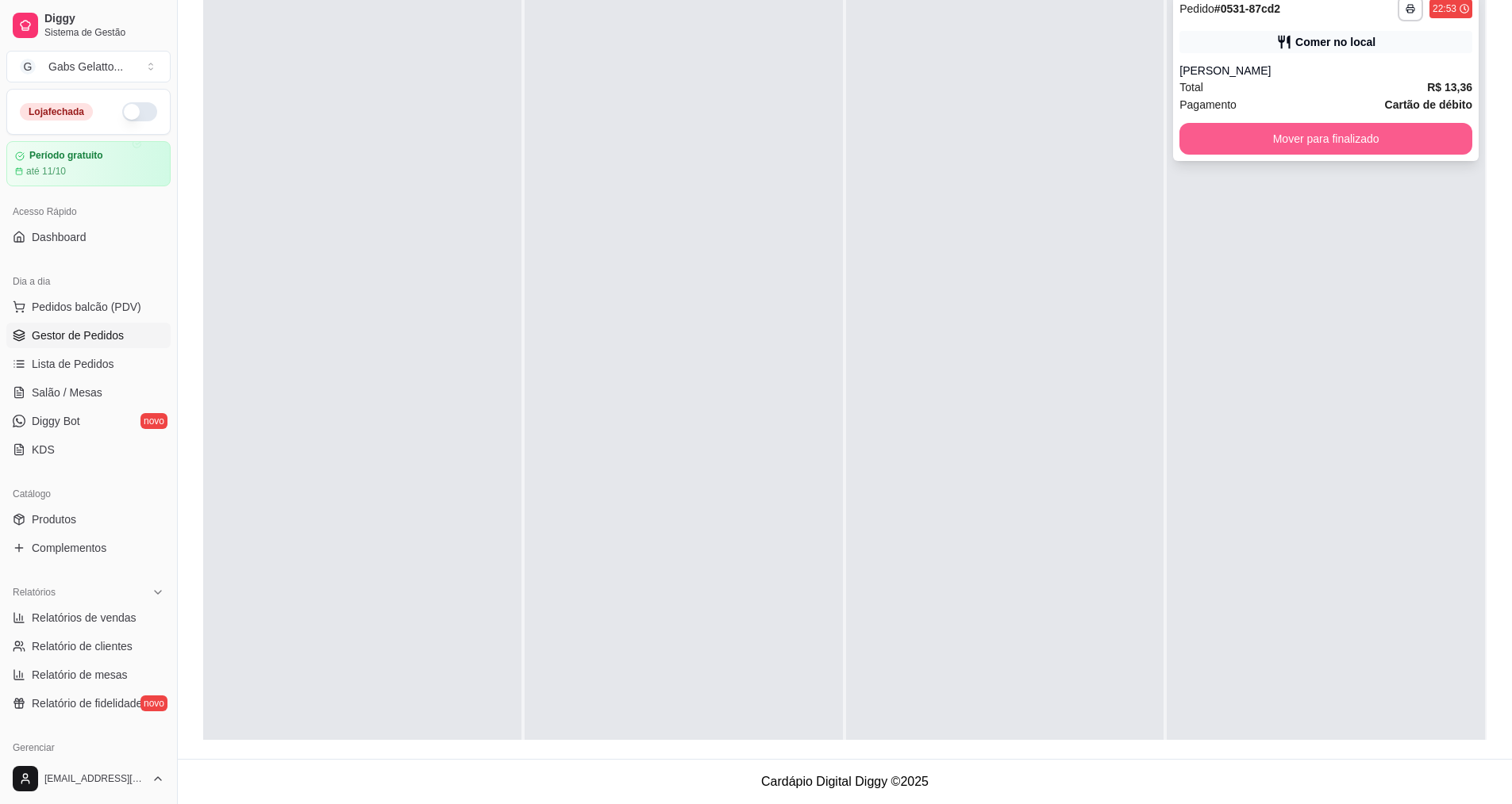
click at [1326, 138] on button "Mover para finalizado" at bounding box center [1326, 138] width 293 height 31
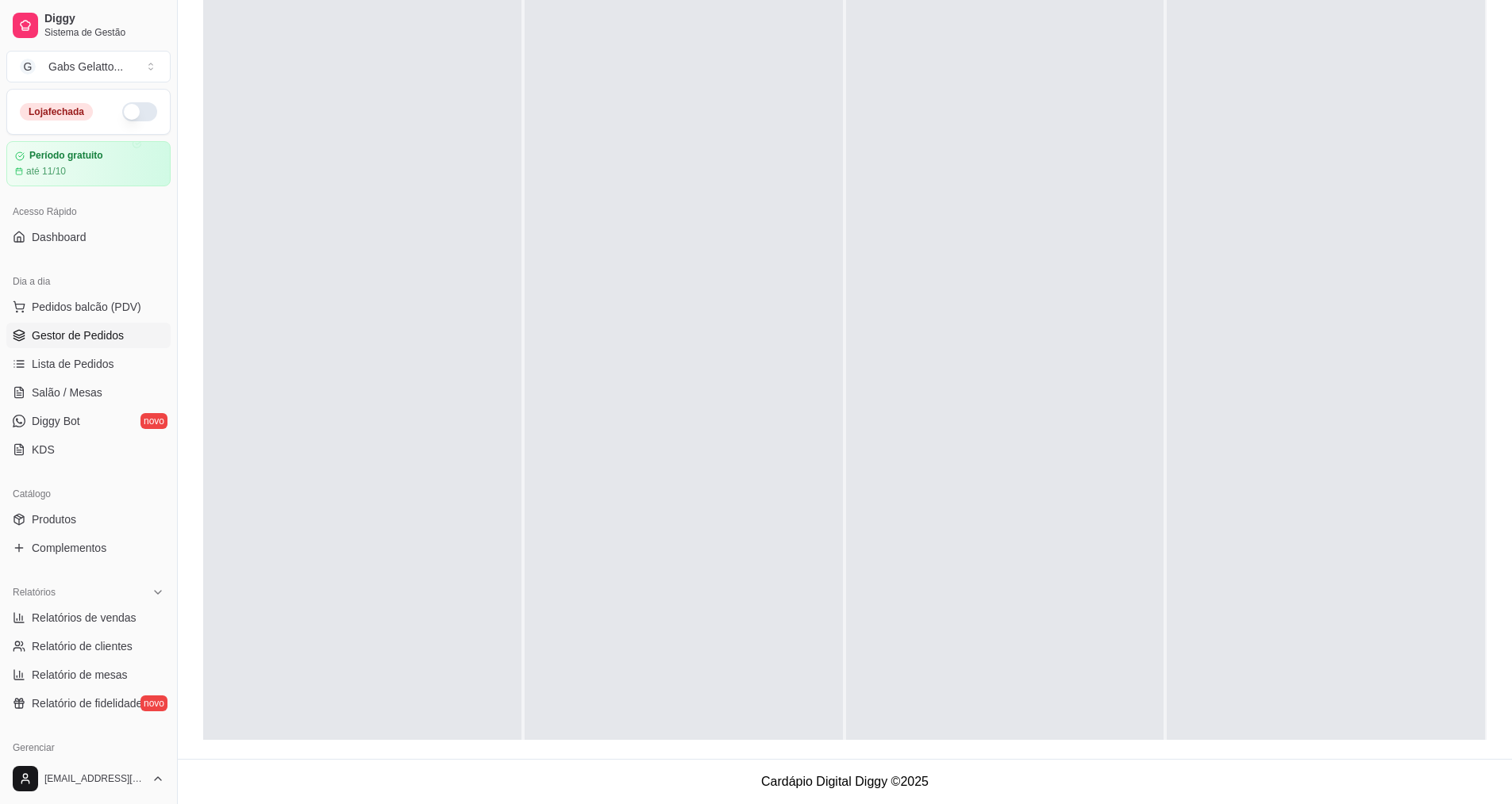
scroll to position [163, 0]
